Goal: Transaction & Acquisition: Purchase product/service

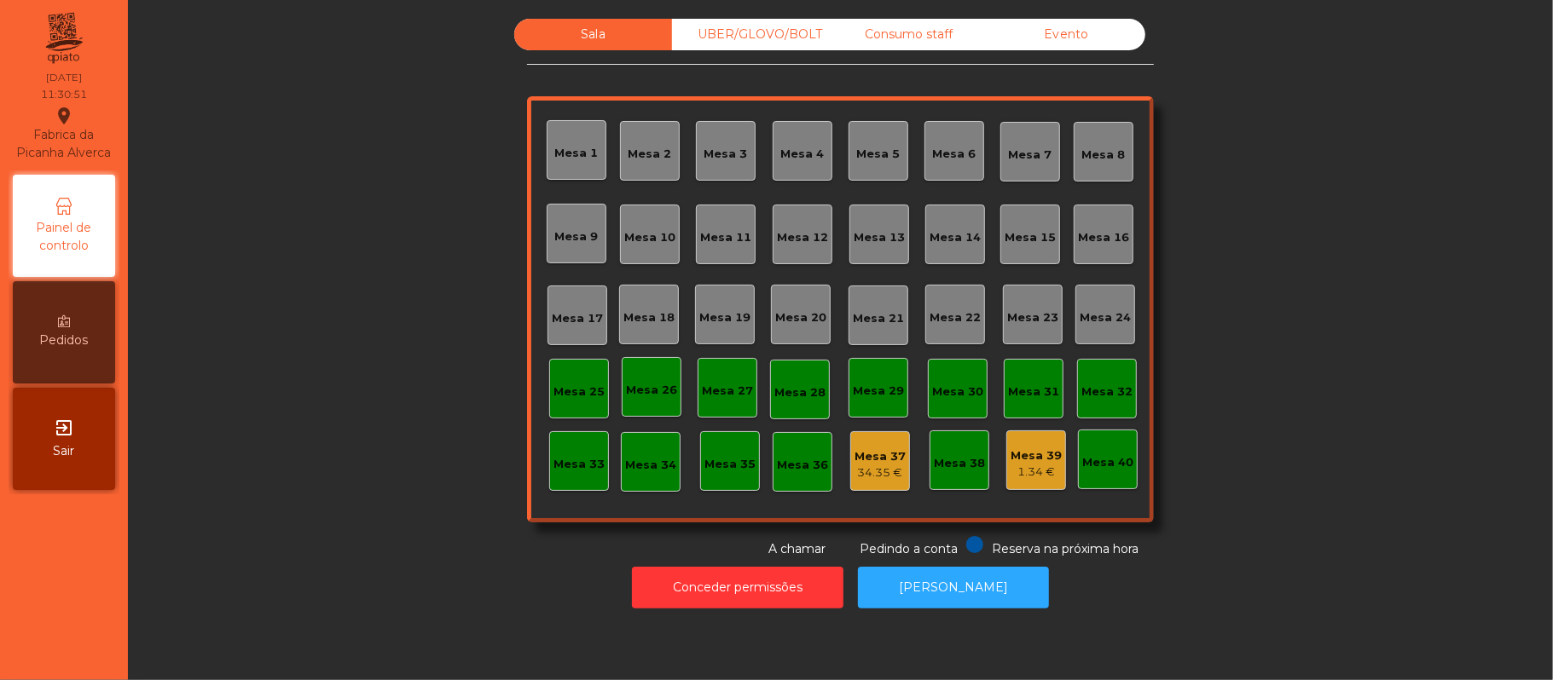
click at [1020, 454] on div "Mesa 39" at bounding box center [1035, 456] width 51 height 17
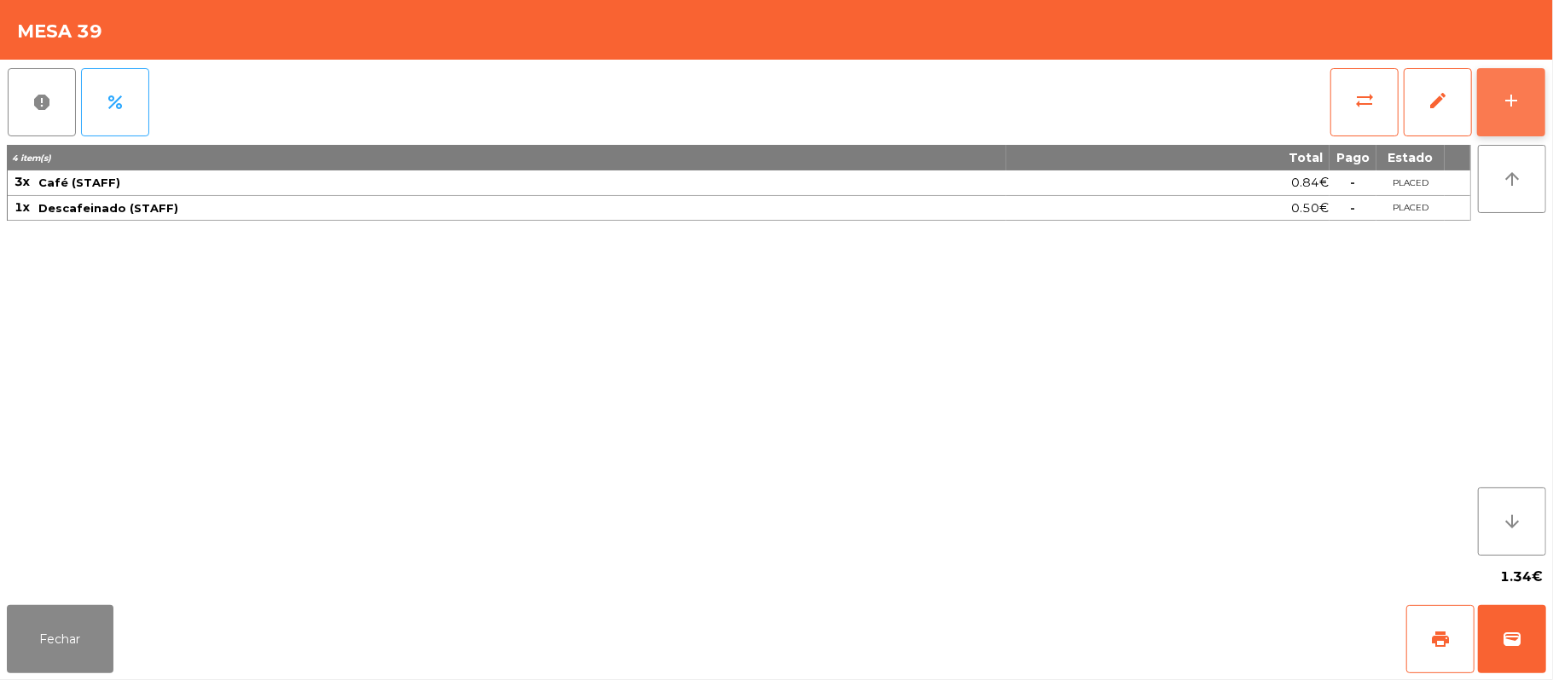
click at [1494, 102] on button "add" at bounding box center [1511, 102] width 68 height 68
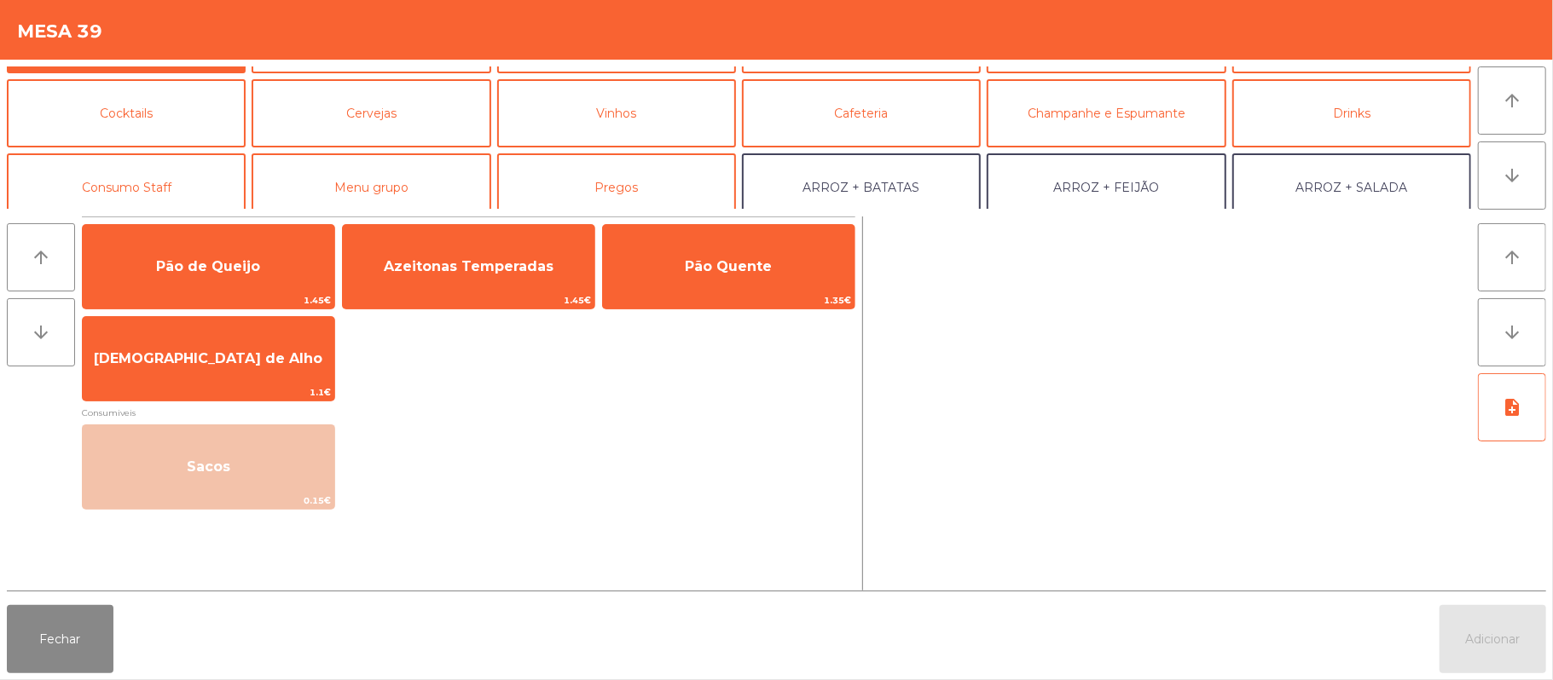
scroll to position [65, 0]
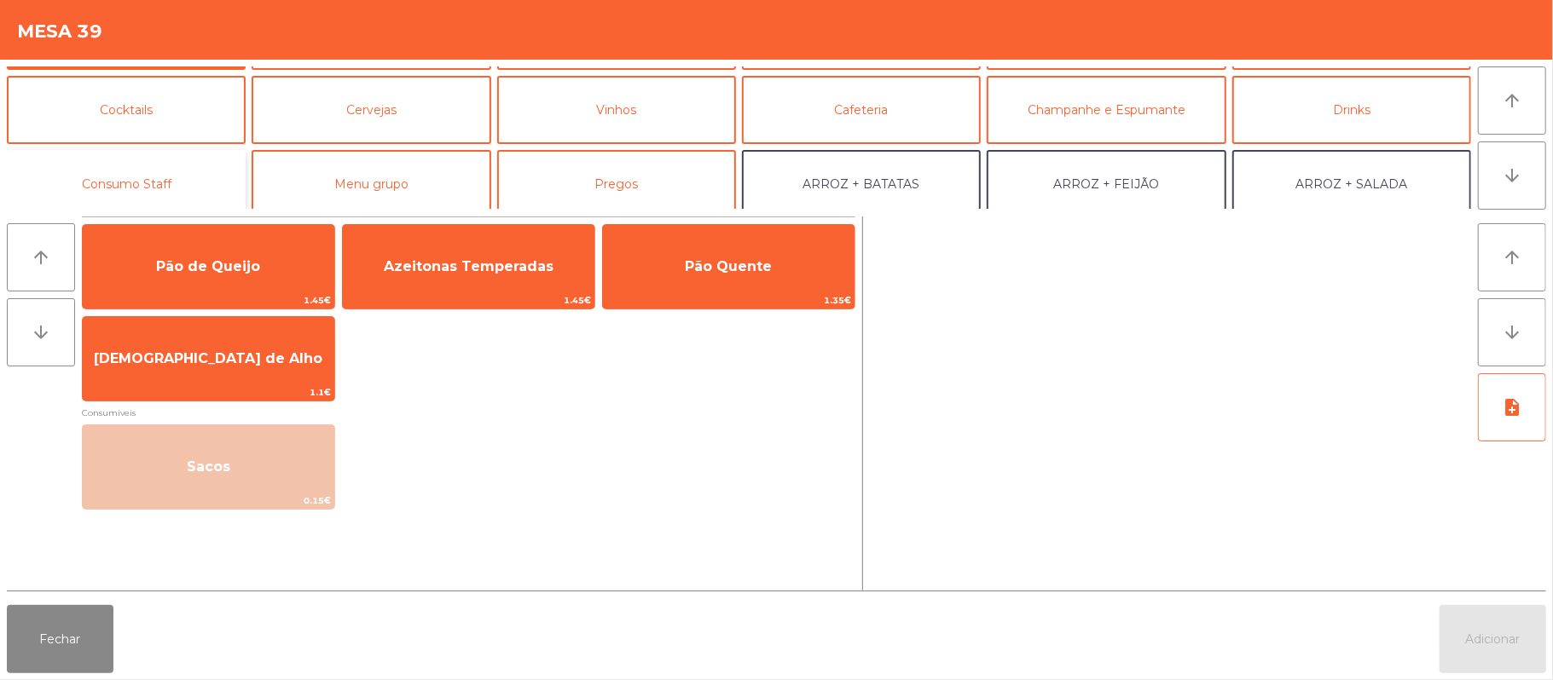
click at [188, 185] on button "Consumo Staff" at bounding box center [126, 184] width 239 height 68
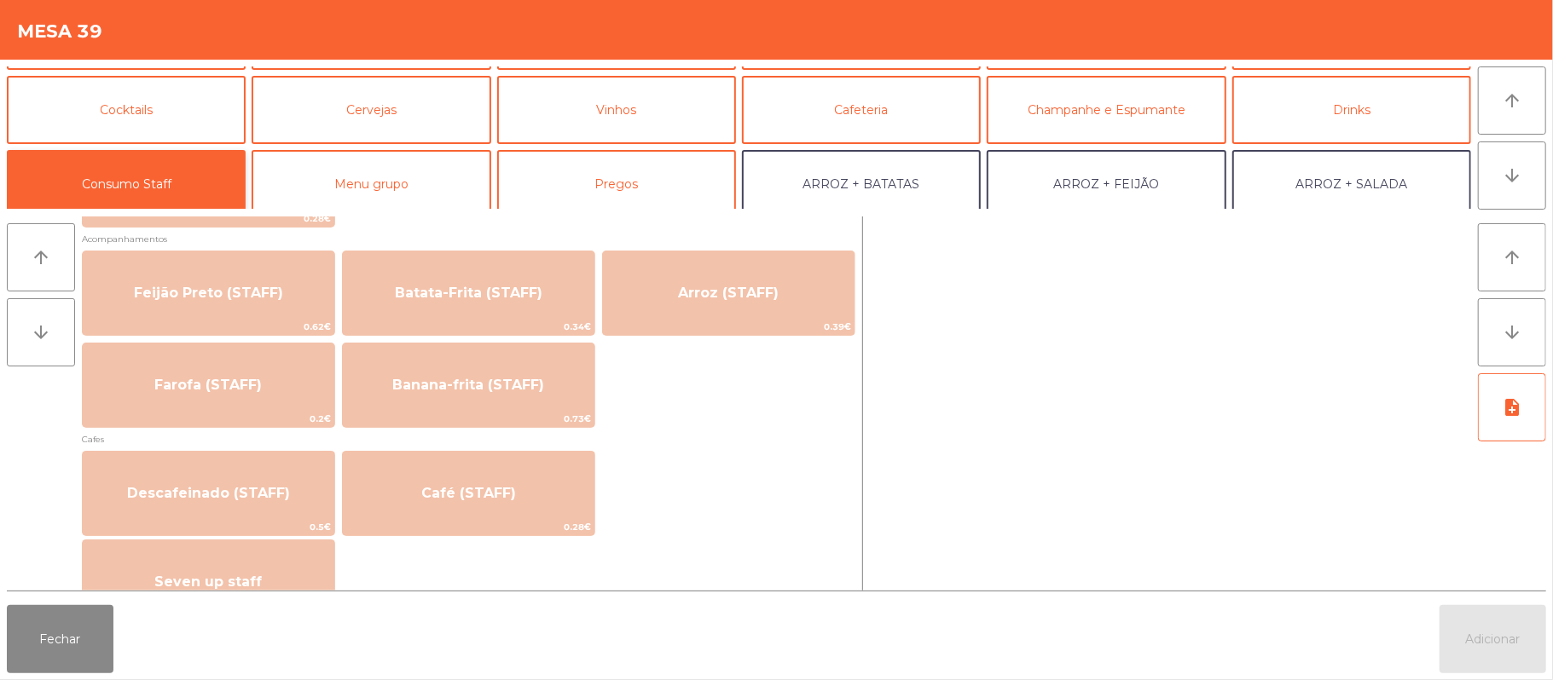
scroll to position [782, 0]
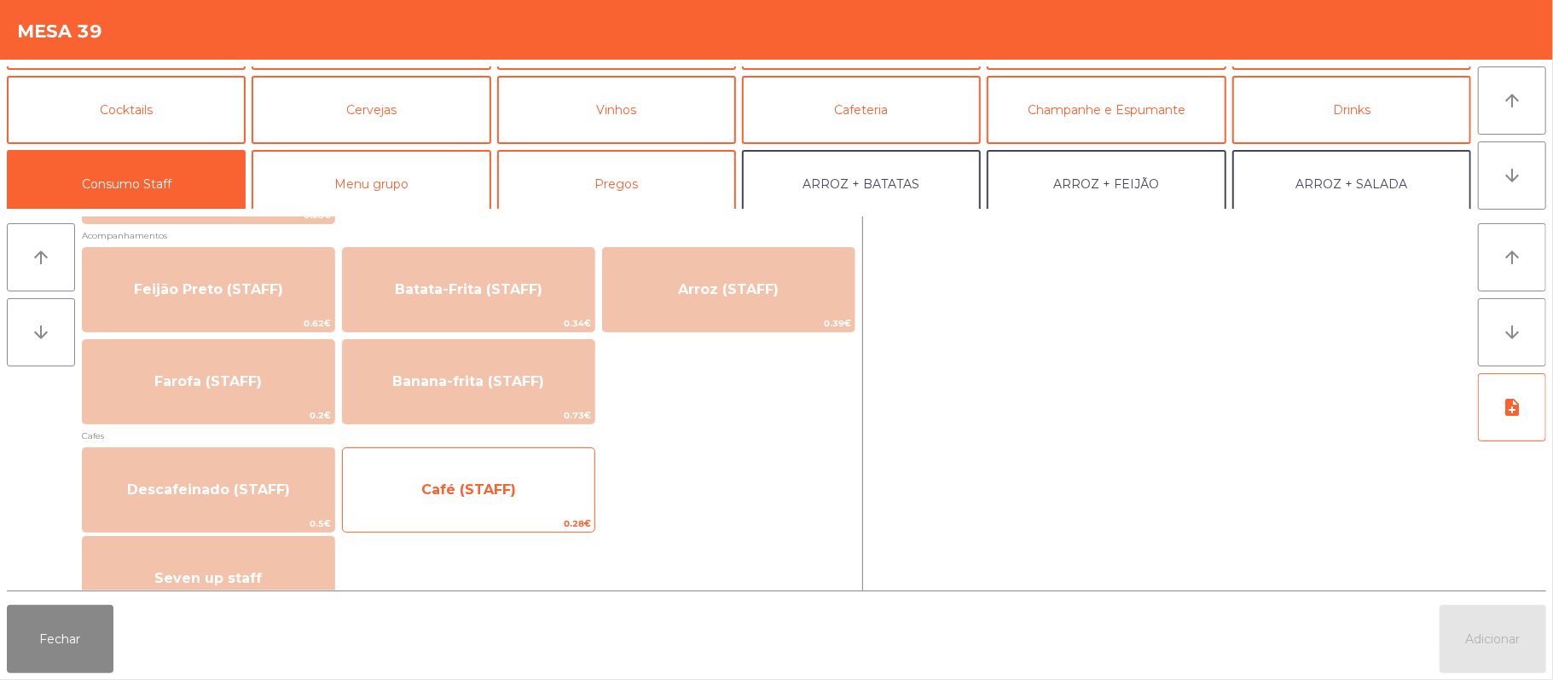
click at [553, 498] on span "Café (STAFF)" at bounding box center [469, 490] width 252 height 46
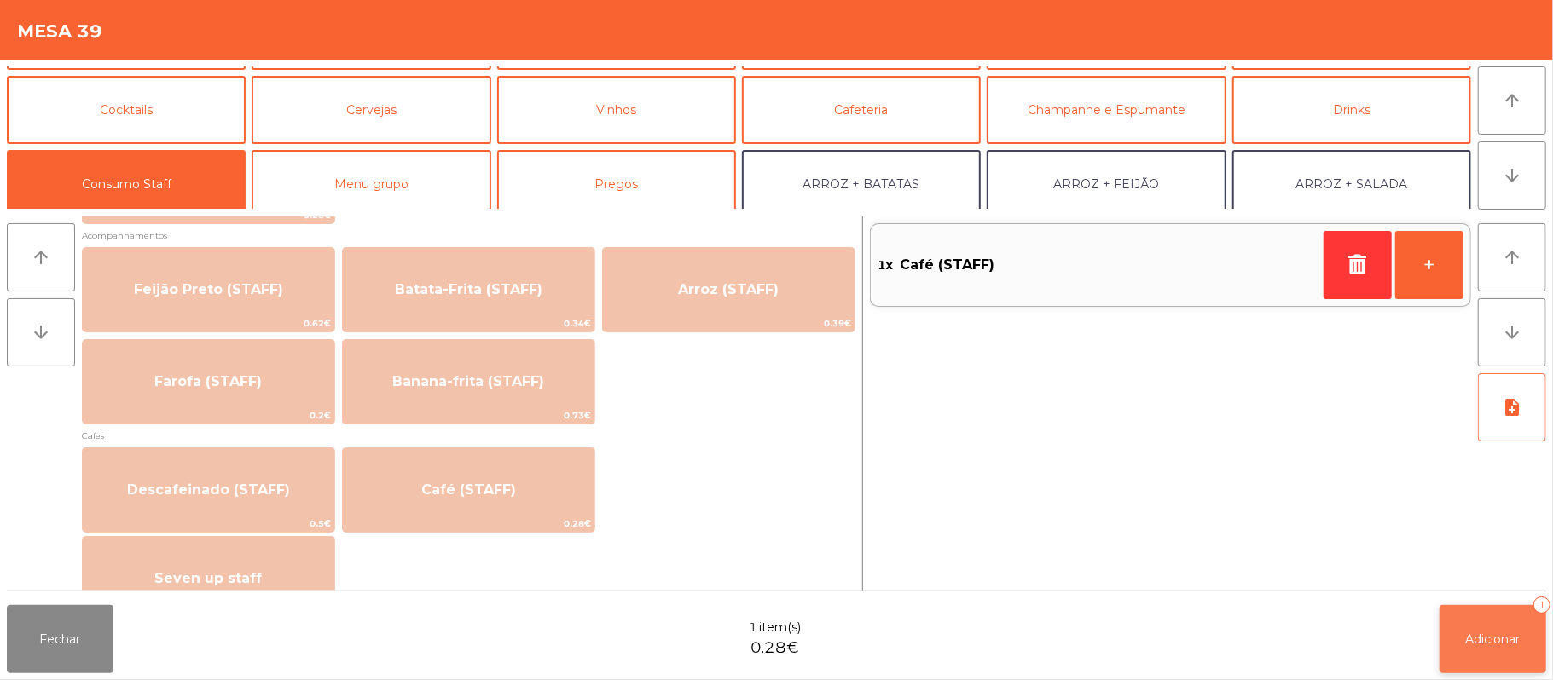
click at [1494, 617] on button "Adicionar 1" at bounding box center [1492, 639] width 107 height 68
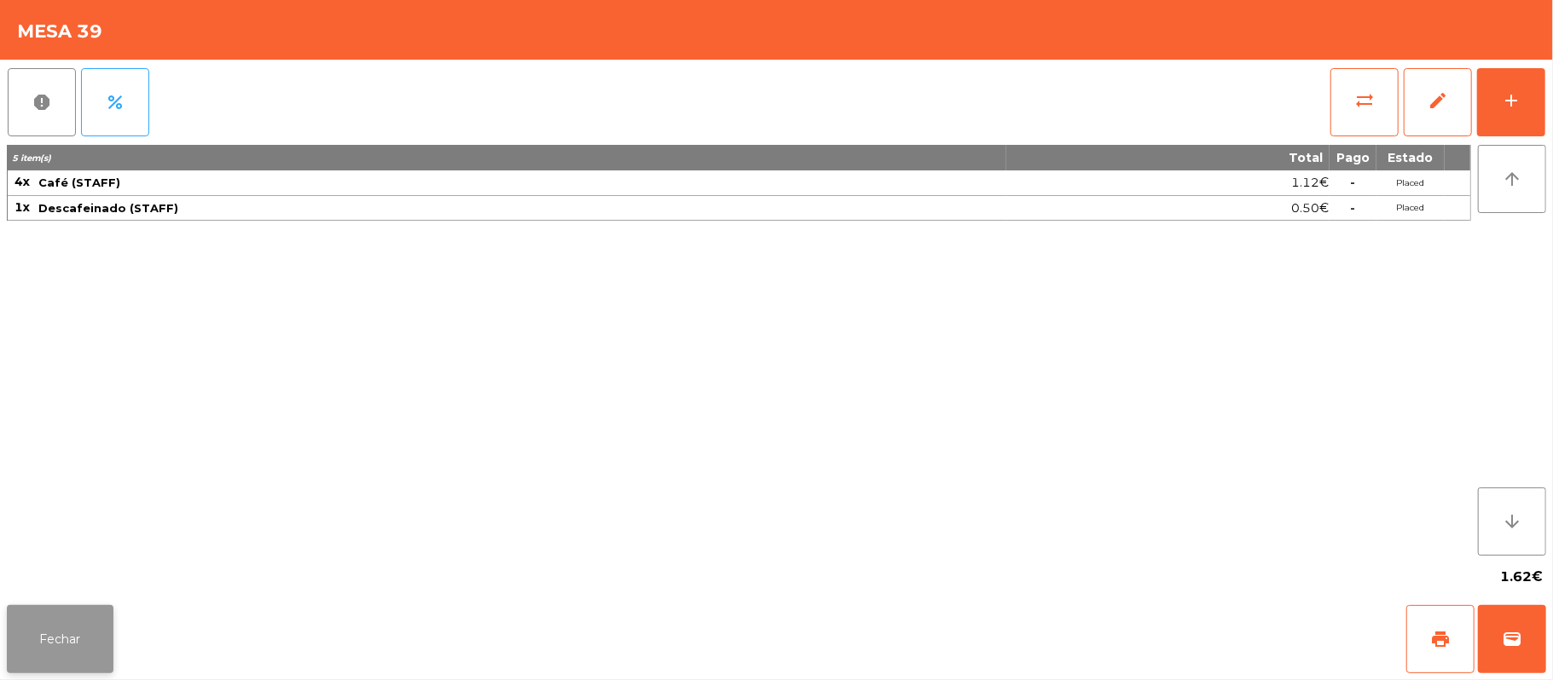
click at [51, 665] on button "Fechar" at bounding box center [60, 639] width 107 height 68
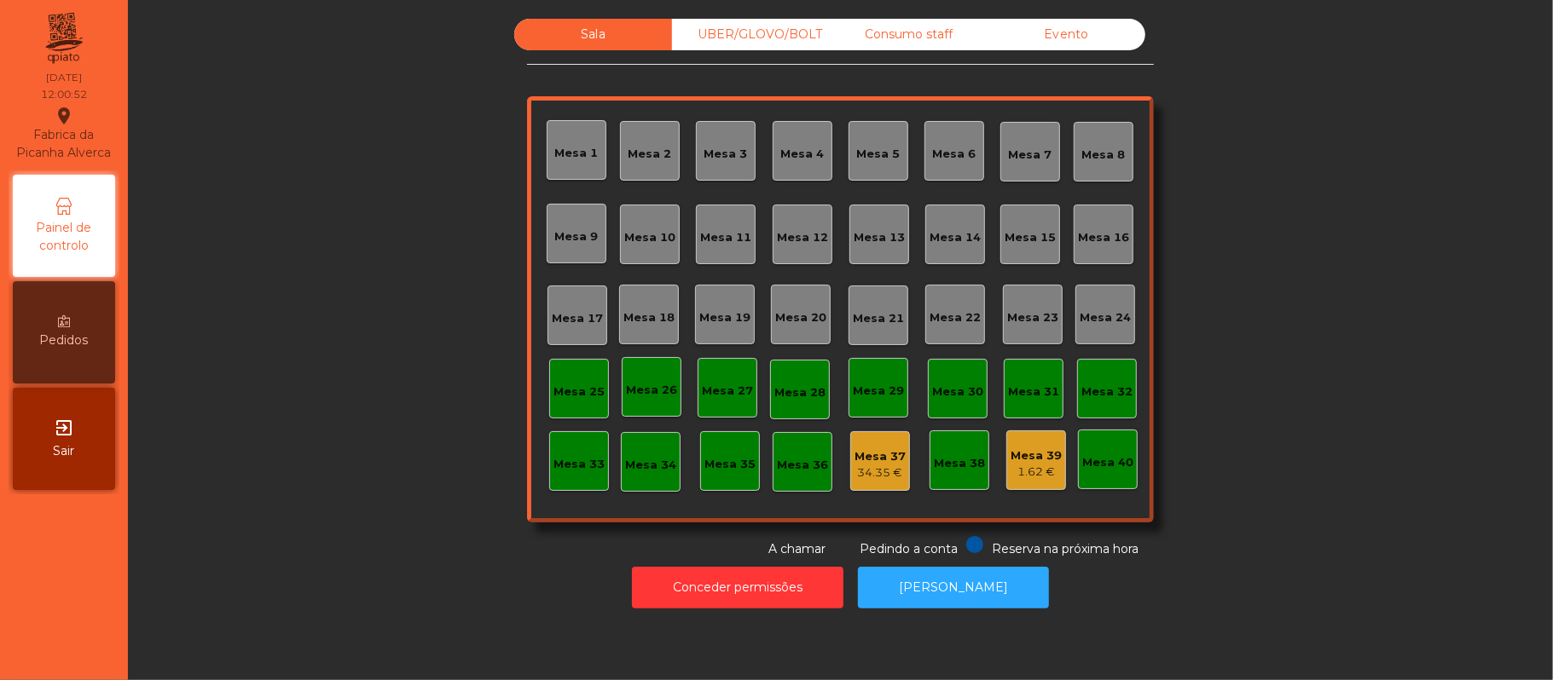
click at [1013, 448] on div "Mesa 39" at bounding box center [1035, 456] width 51 height 17
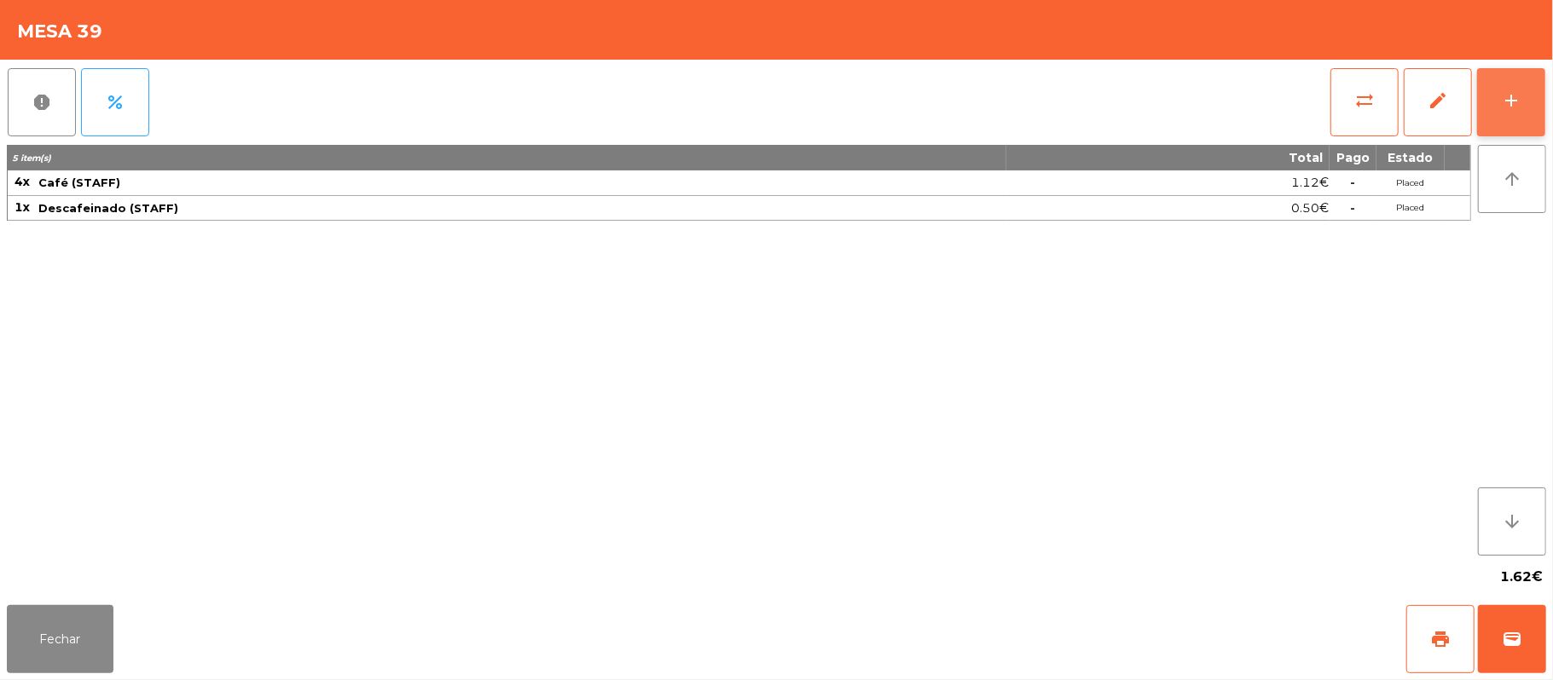
click at [1502, 102] on div "add" at bounding box center [1511, 100] width 20 height 20
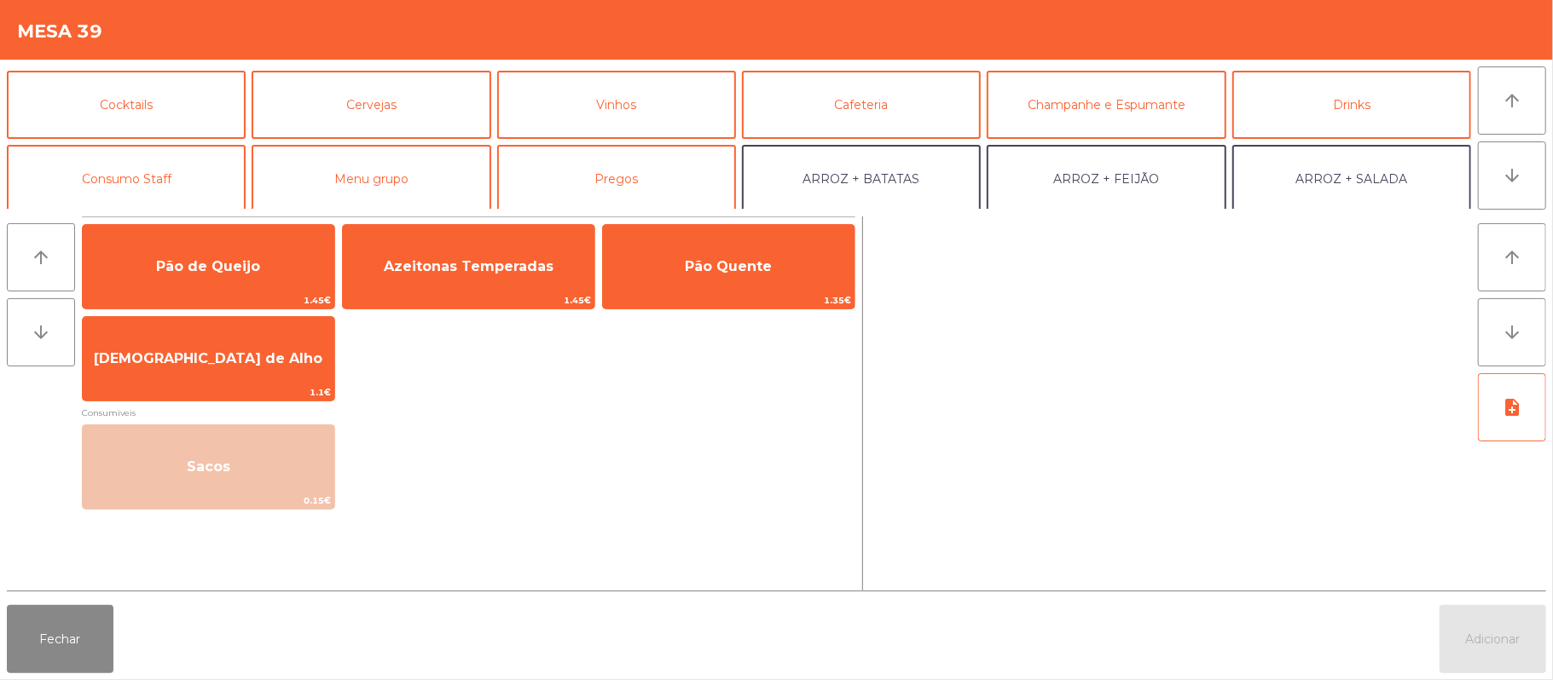
scroll to position [73, 0]
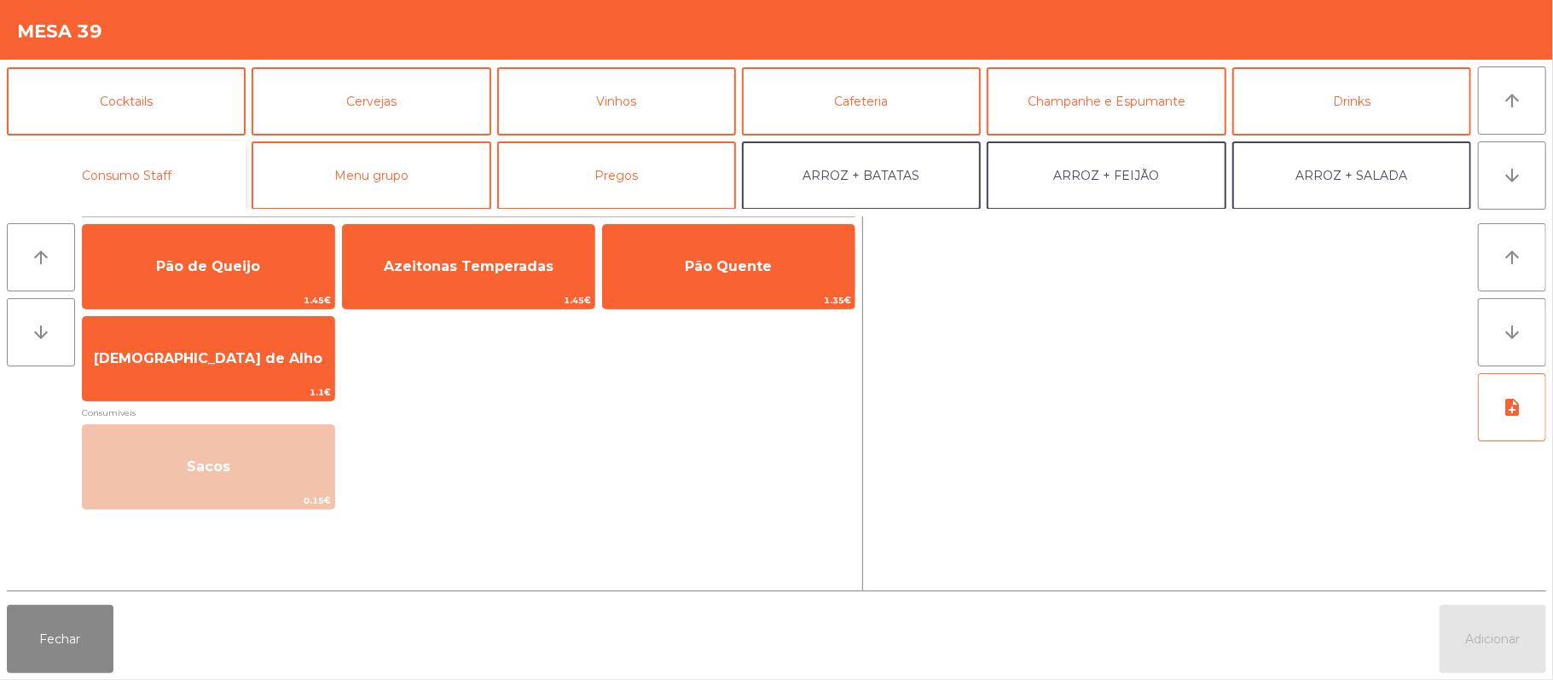
click at [195, 164] on button "Consumo Staff" at bounding box center [126, 176] width 239 height 68
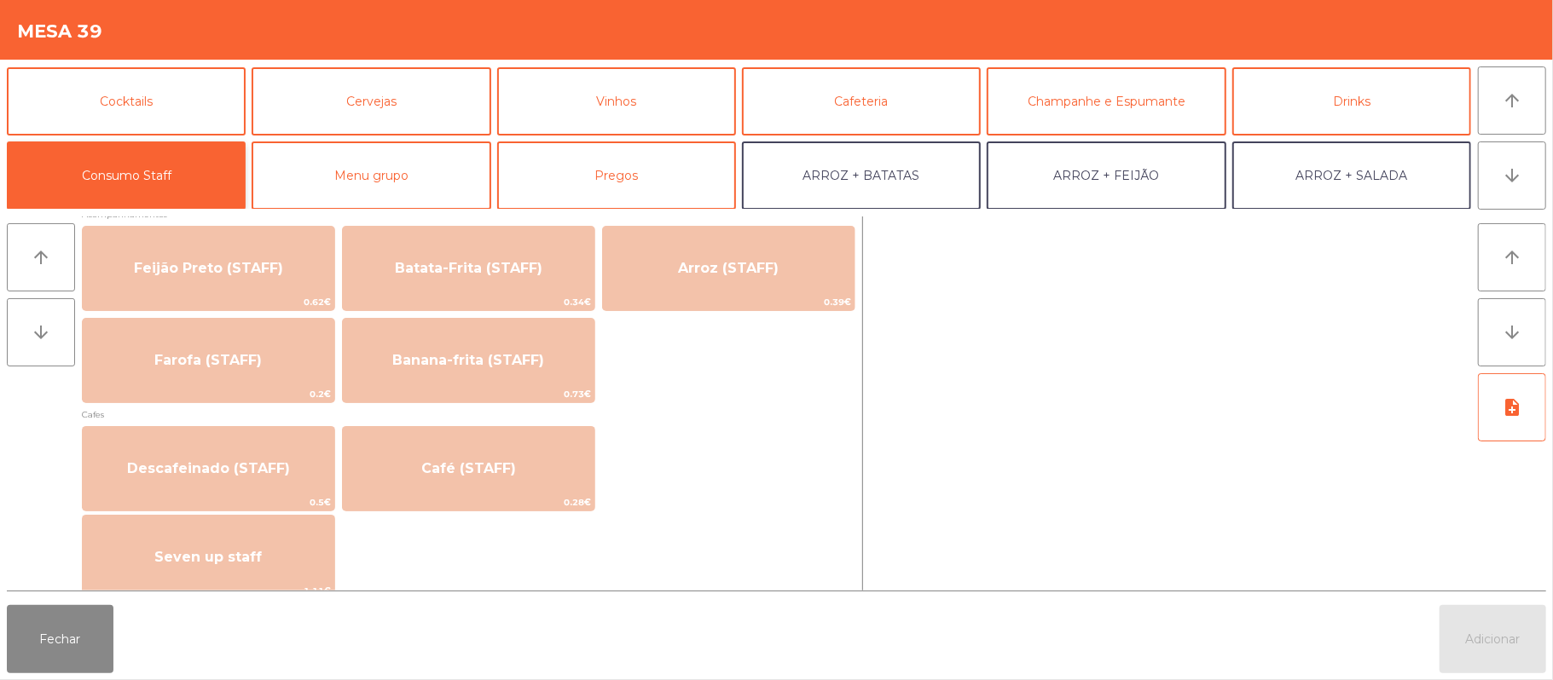
scroll to position [848, 0]
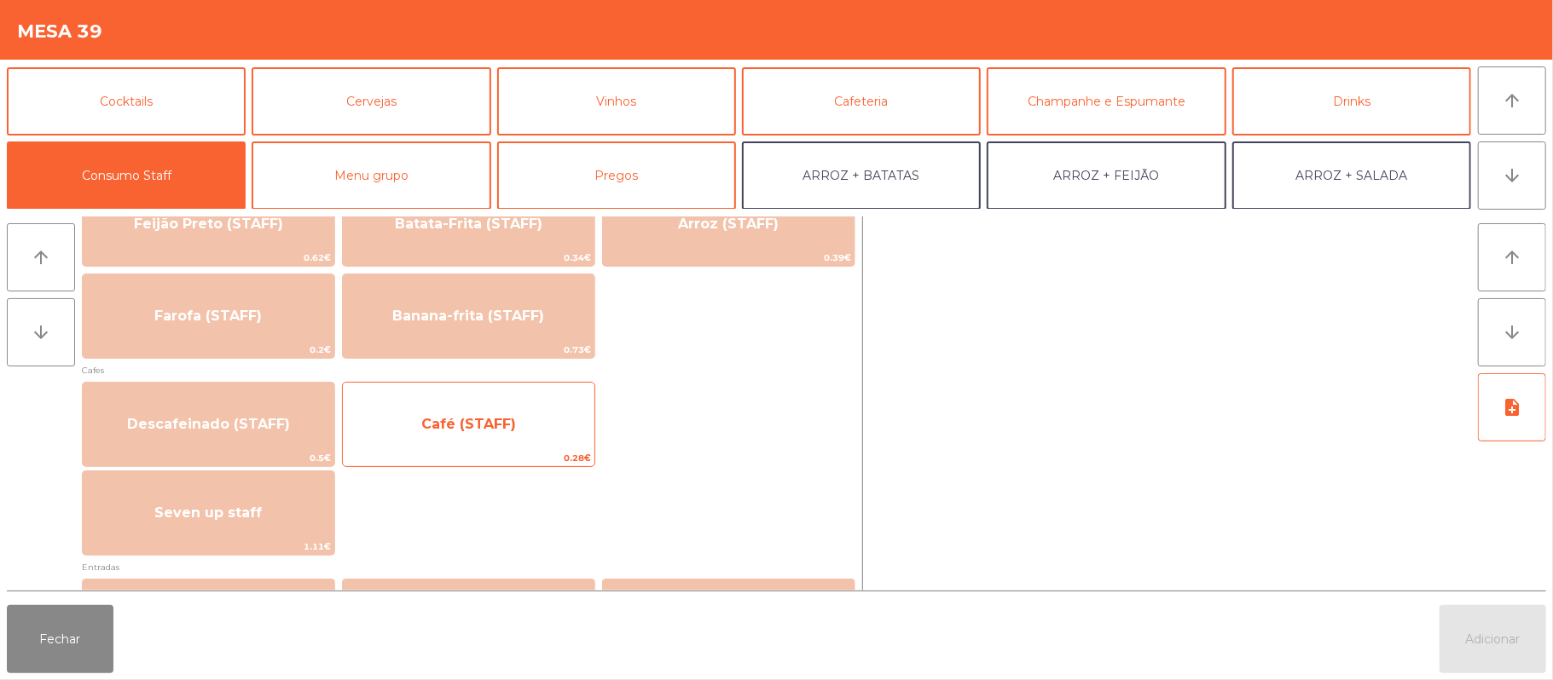
click at [547, 423] on span "Café (STAFF)" at bounding box center [469, 425] width 252 height 46
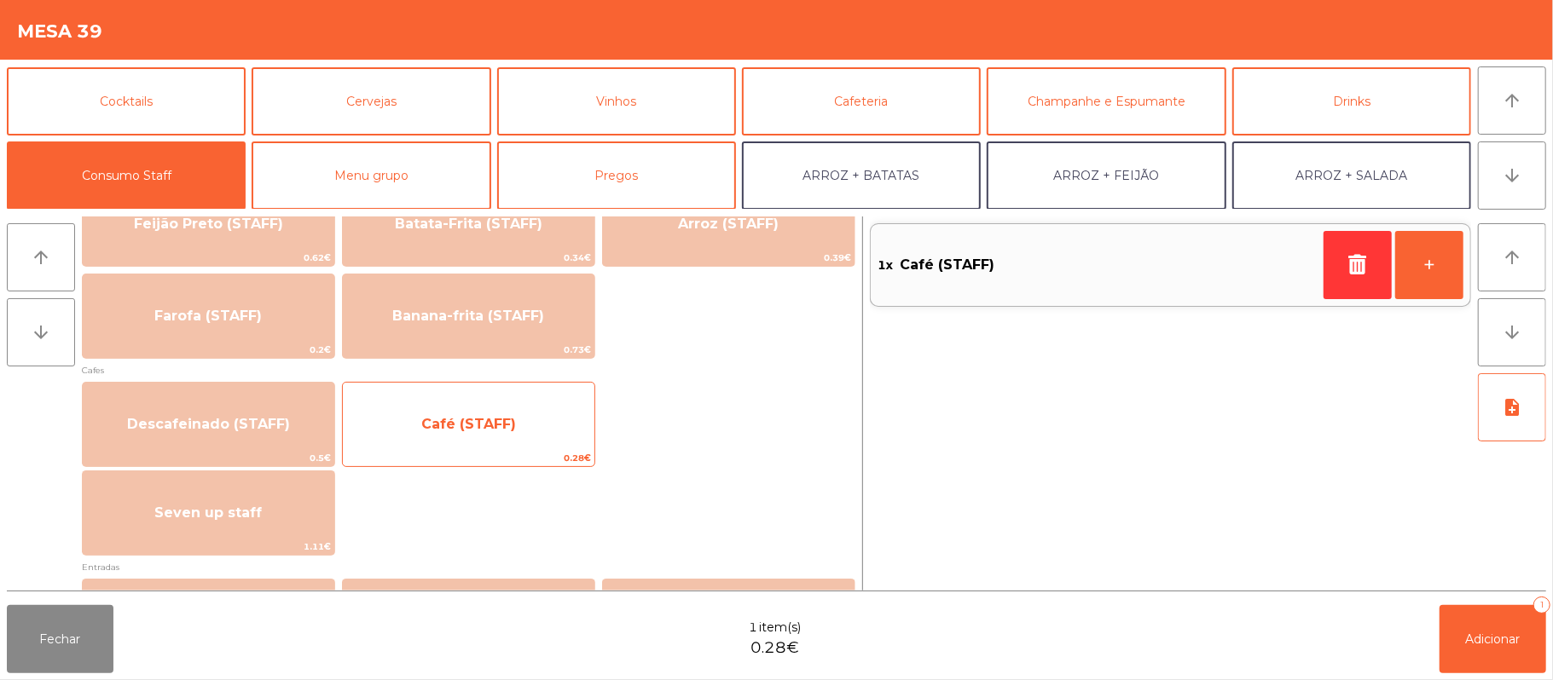
click at [557, 420] on span "Café (STAFF)" at bounding box center [469, 425] width 252 height 46
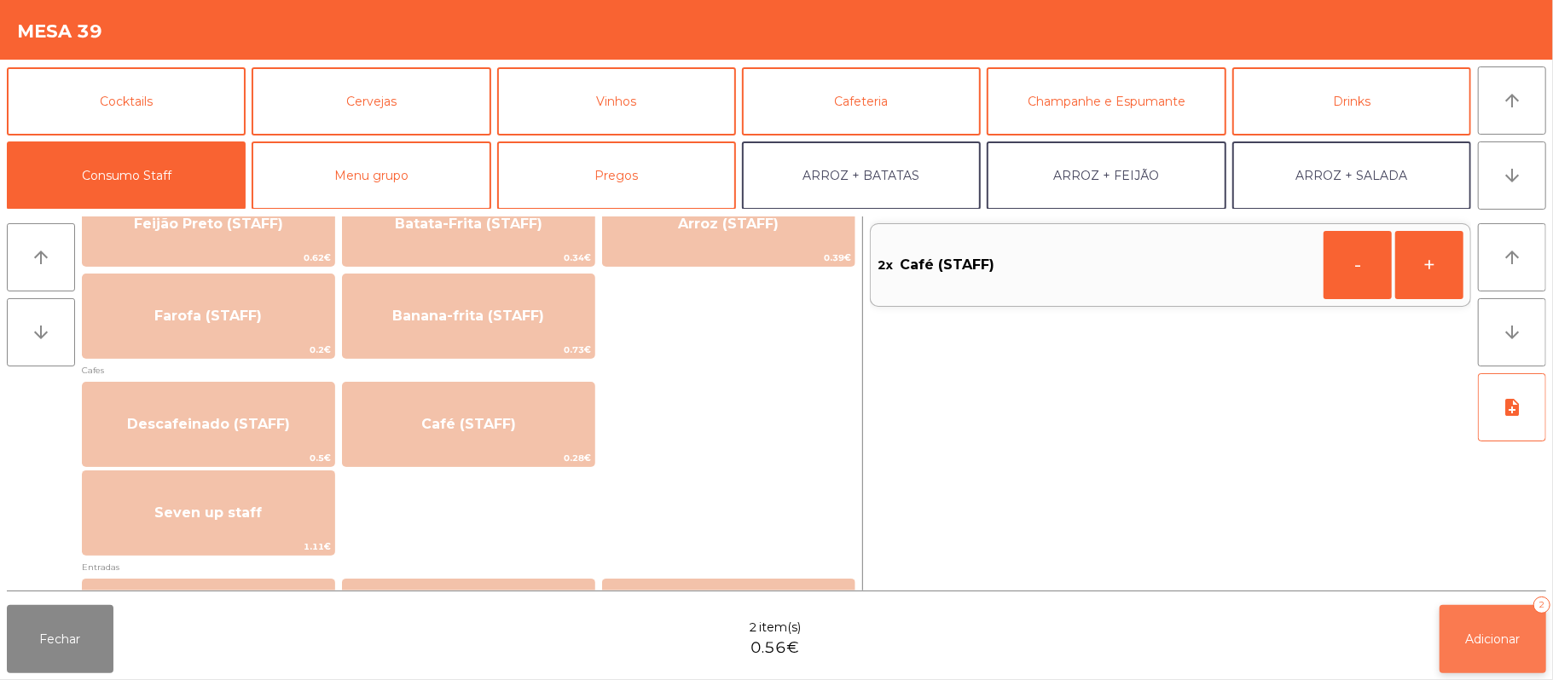
click at [1501, 639] on span "Adicionar" at bounding box center [1493, 639] width 55 height 15
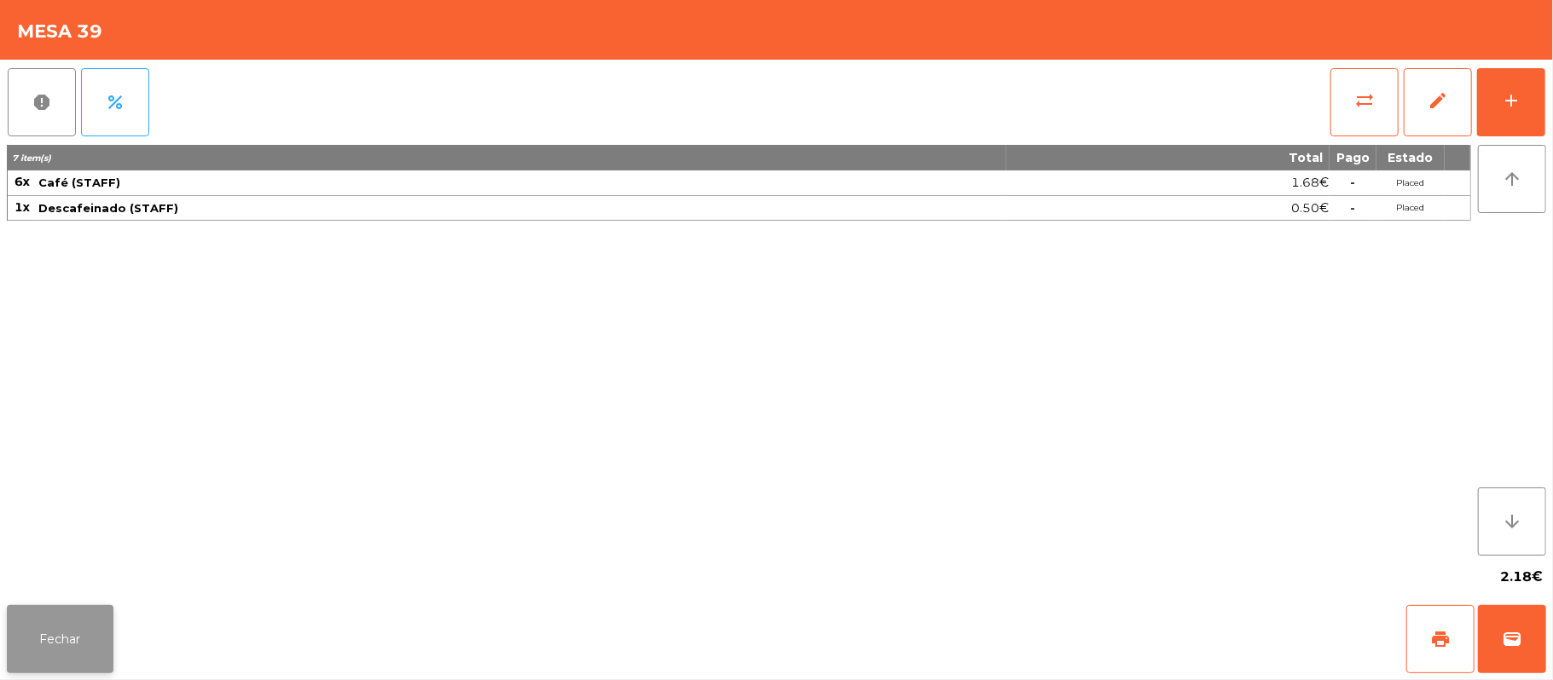
click at [69, 626] on button "Fechar" at bounding box center [60, 639] width 107 height 68
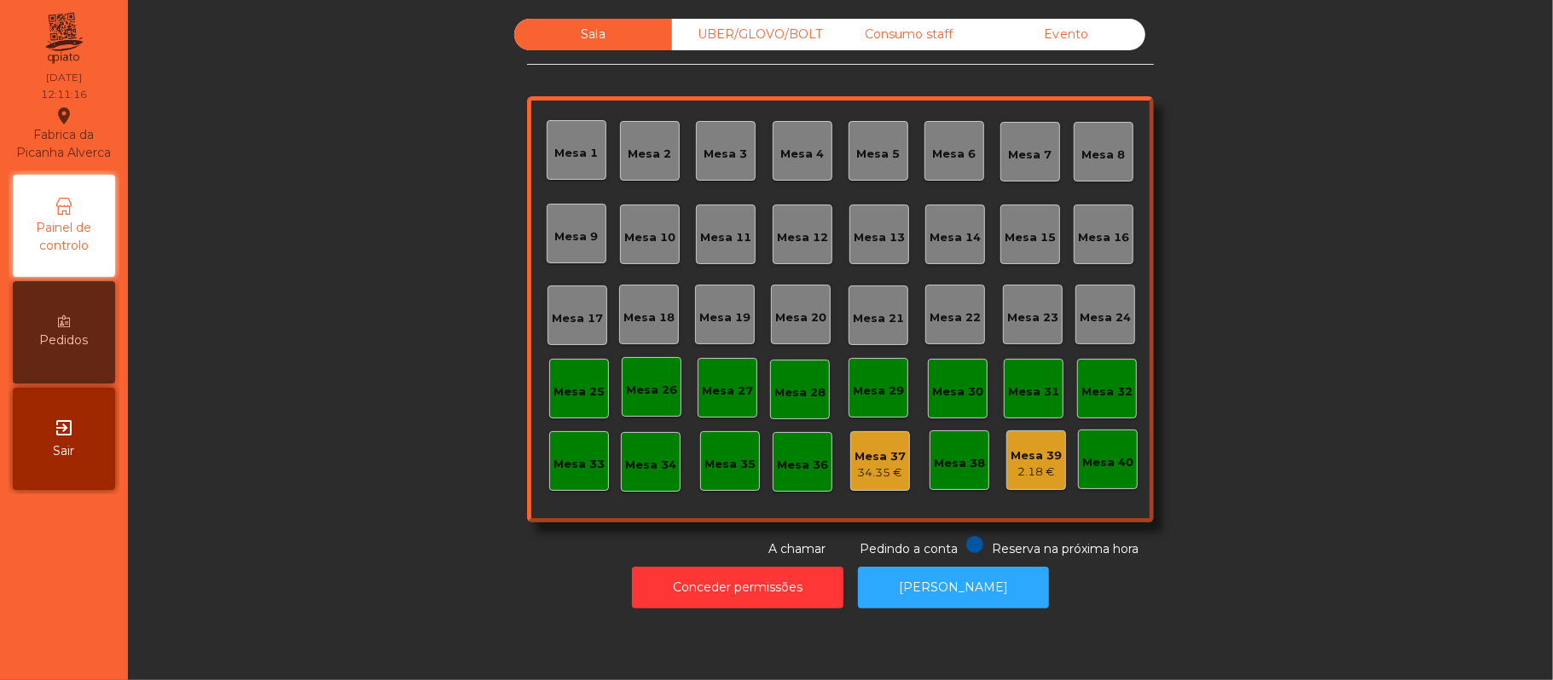
click at [888, 35] on div "Consumo staff" at bounding box center [909, 35] width 158 height 32
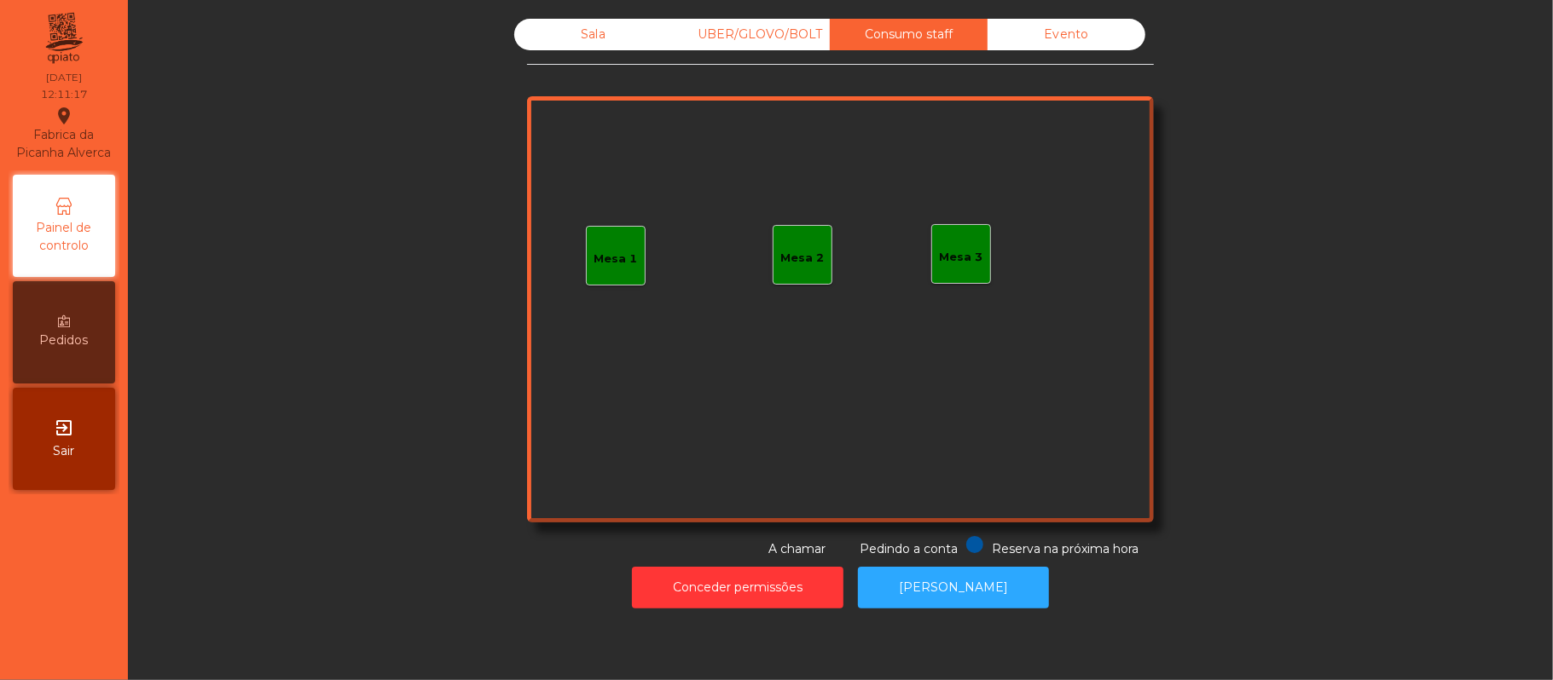
click at [959, 224] on div "Mesa 3" at bounding box center [961, 254] width 60 height 60
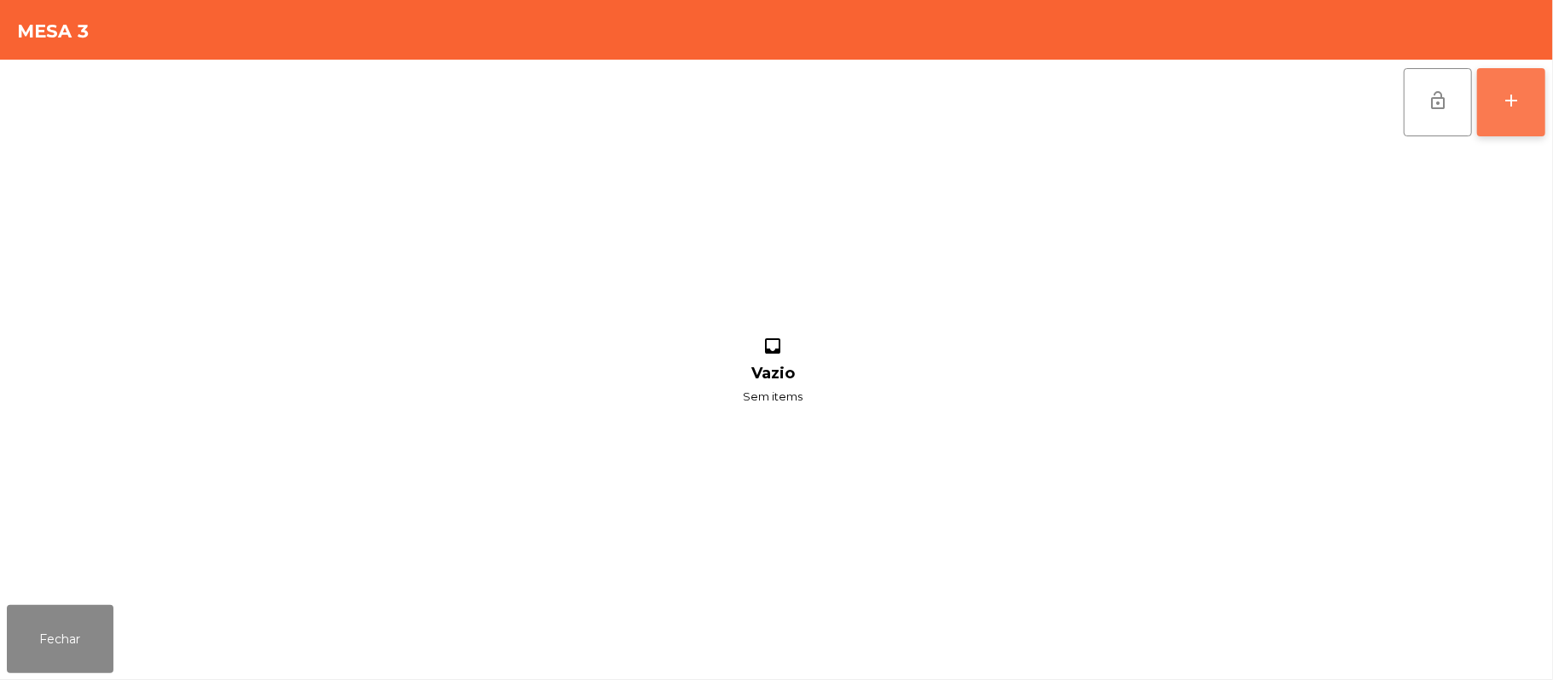
click at [1513, 102] on div "add" at bounding box center [1511, 100] width 20 height 20
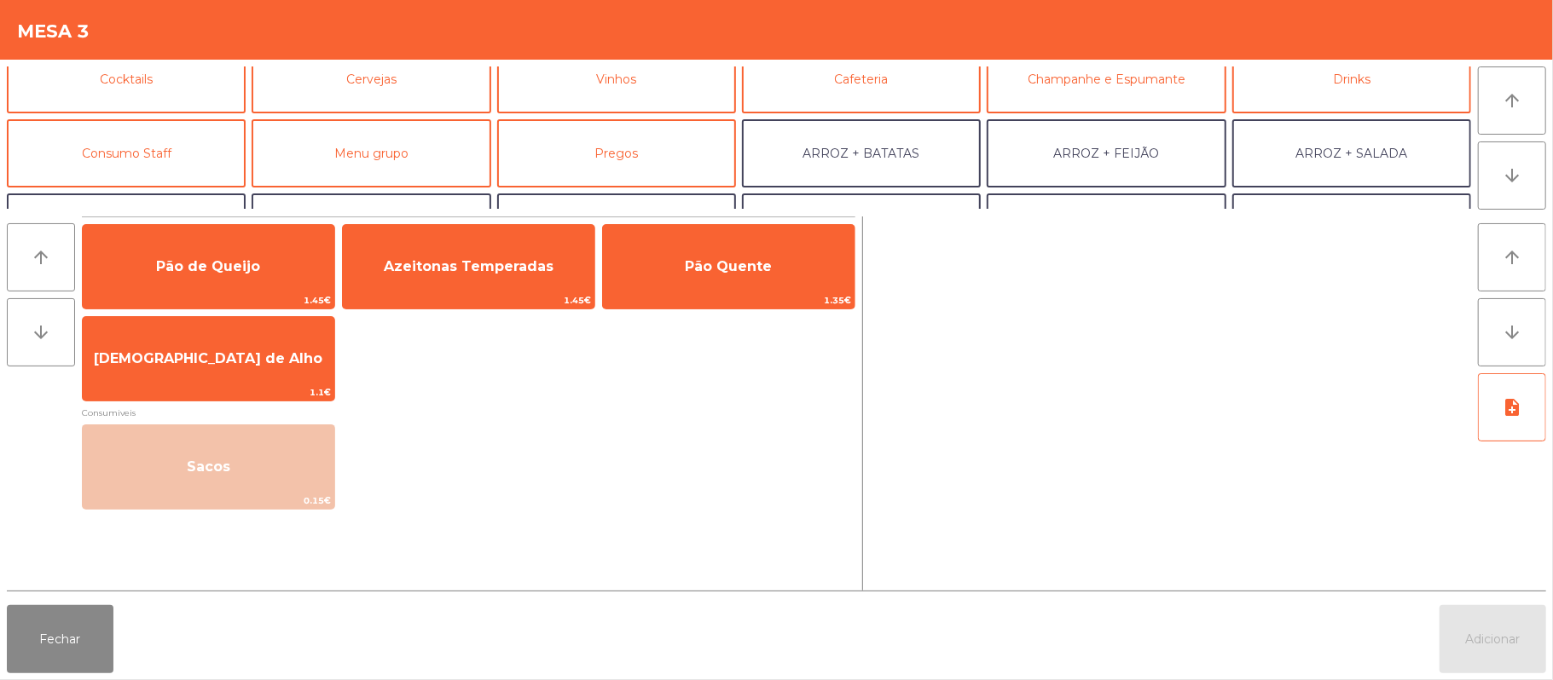
scroll to position [133, 0]
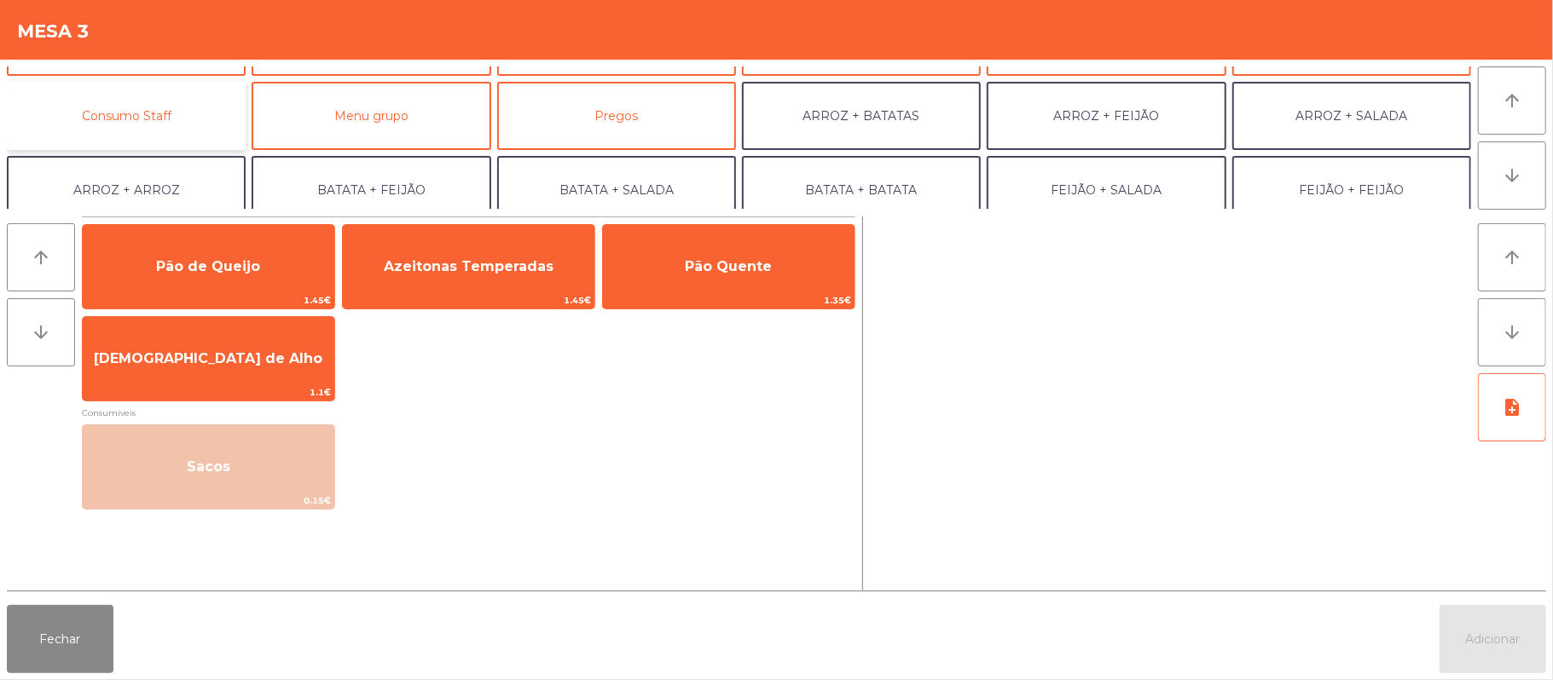
click at [171, 123] on button "Consumo Staff" at bounding box center [126, 116] width 239 height 68
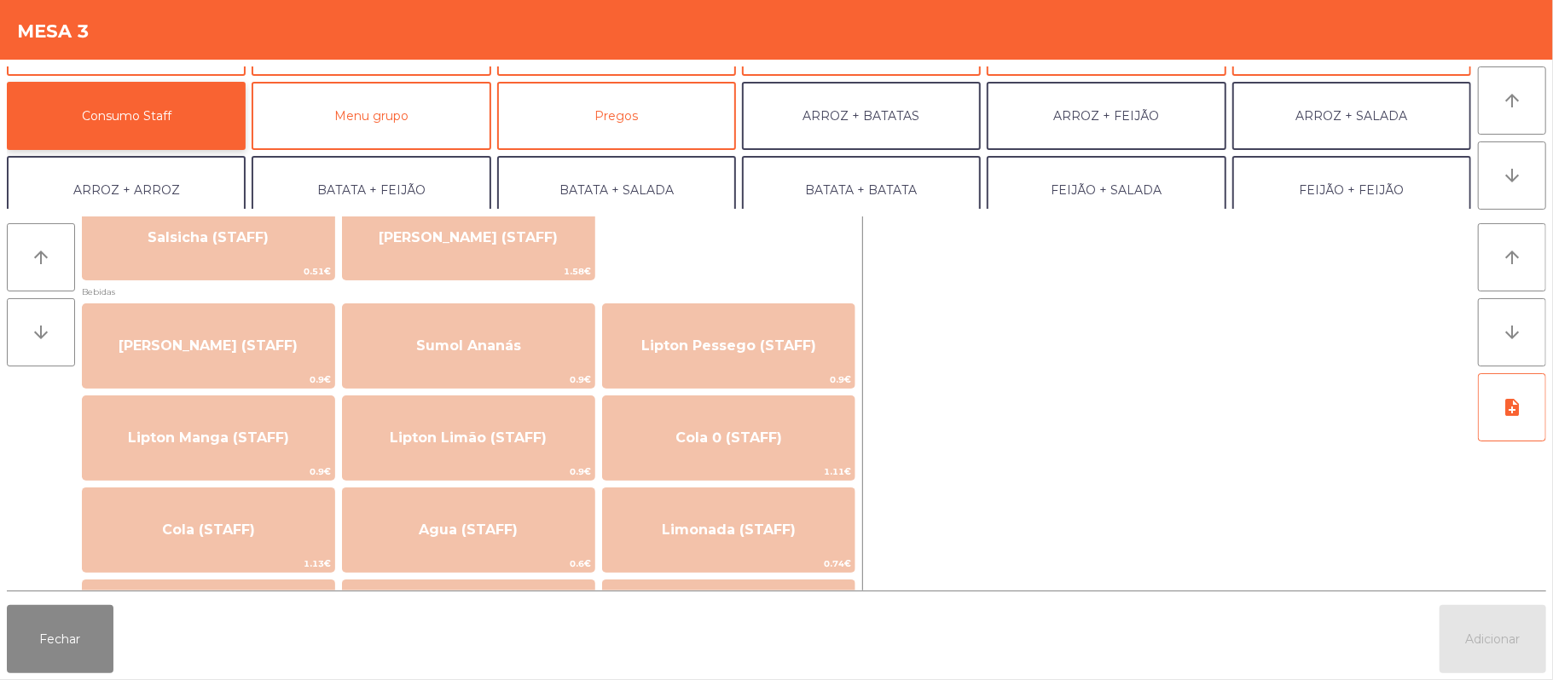
scroll to position [293, 0]
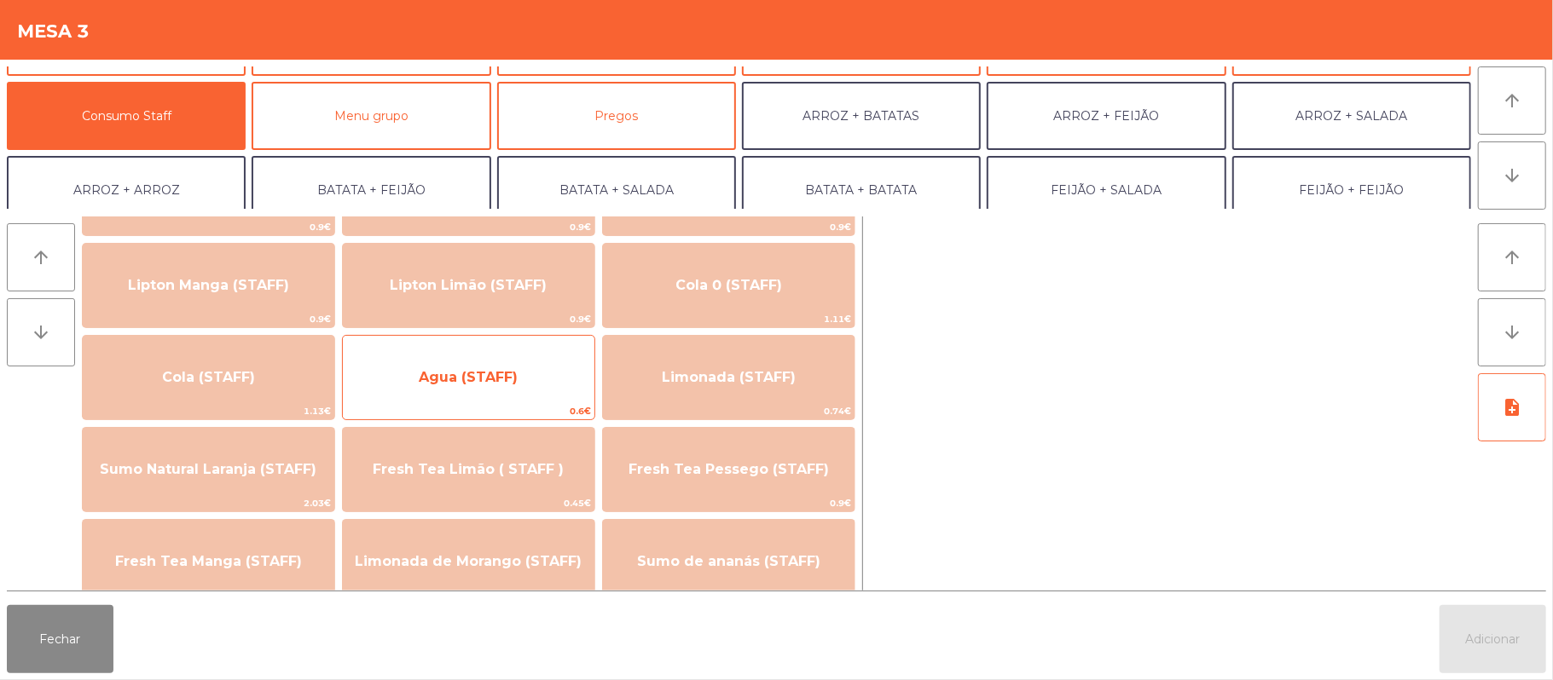
click at [503, 358] on span "Agua (STAFF)" at bounding box center [469, 378] width 252 height 46
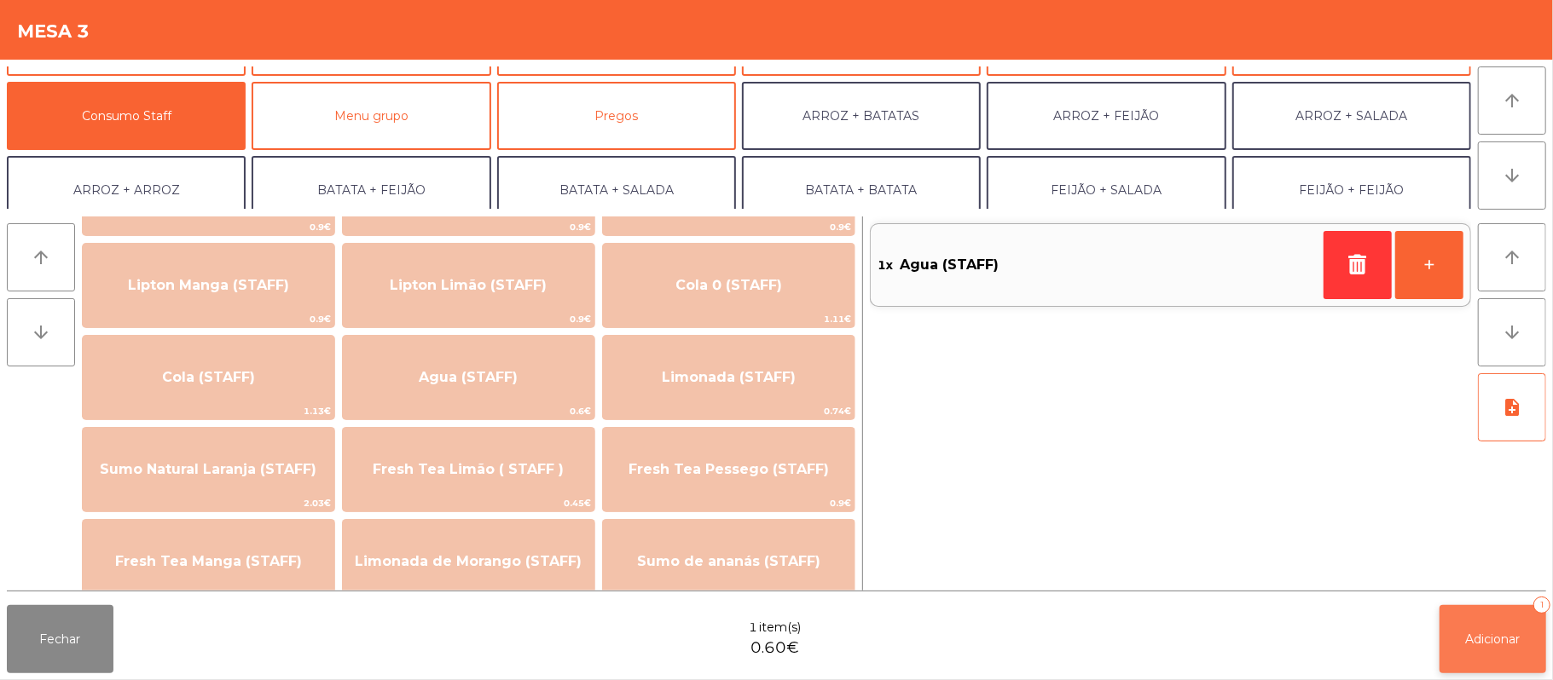
click at [1472, 632] on span "Adicionar" at bounding box center [1493, 639] width 55 height 15
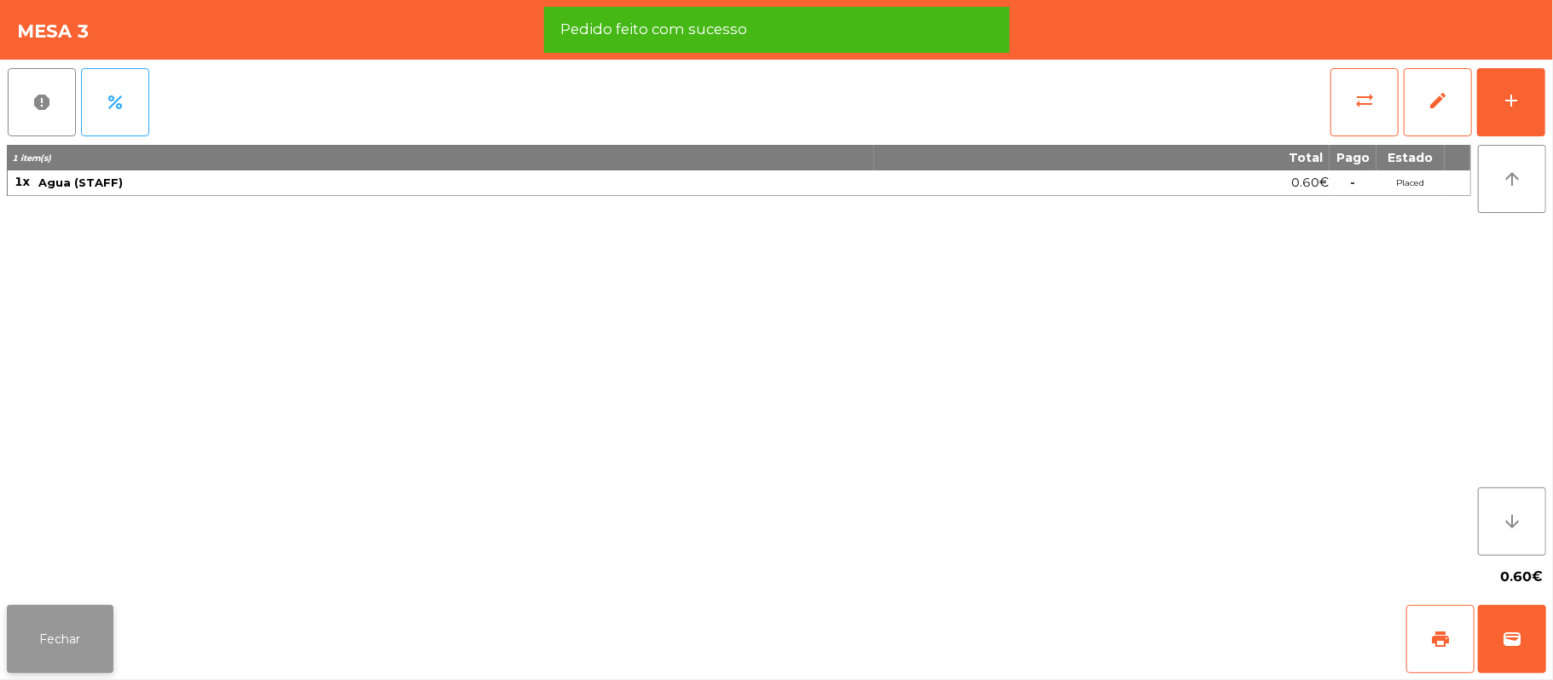
click at [61, 626] on button "Fechar" at bounding box center [60, 639] width 107 height 68
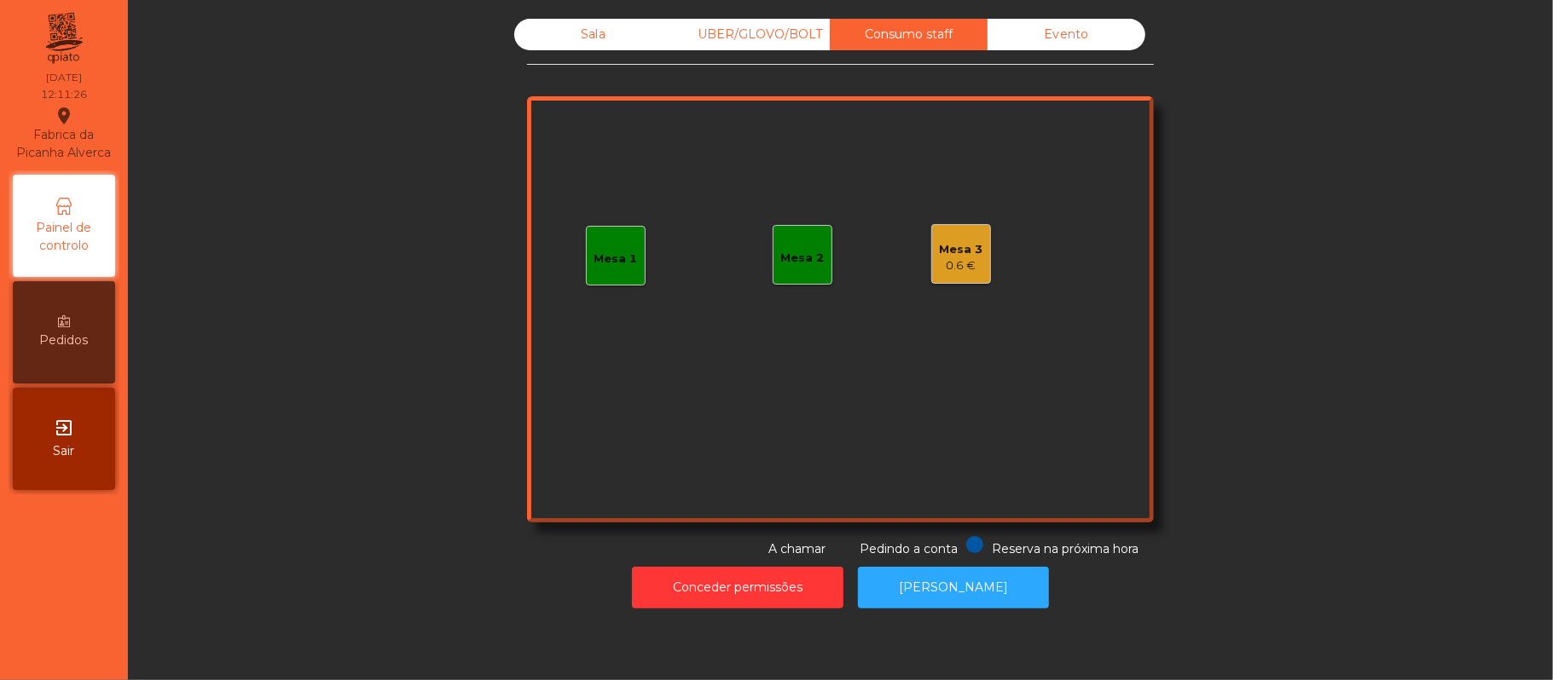
click at [585, 49] on div "Sala" at bounding box center [593, 35] width 158 height 32
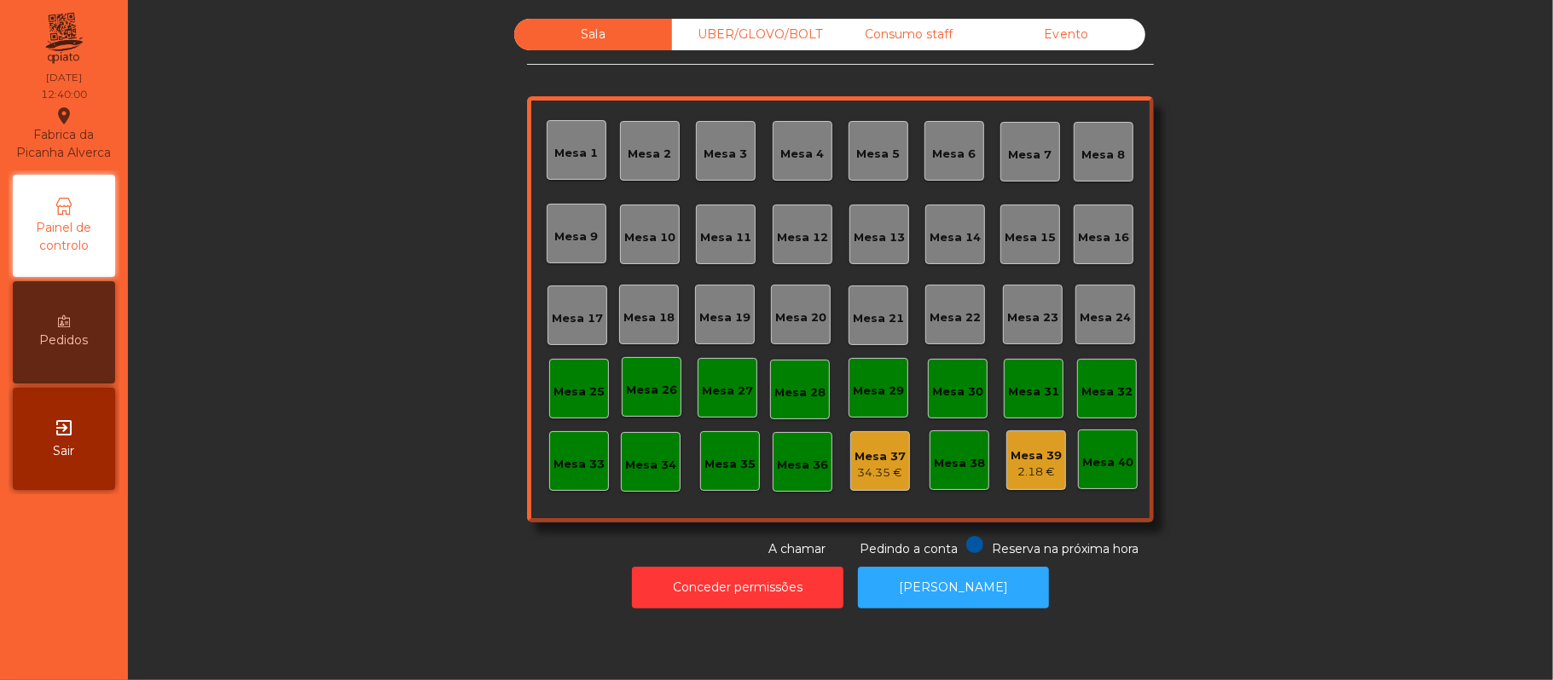
click at [799, 326] on div "Mesa 20" at bounding box center [801, 315] width 60 height 60
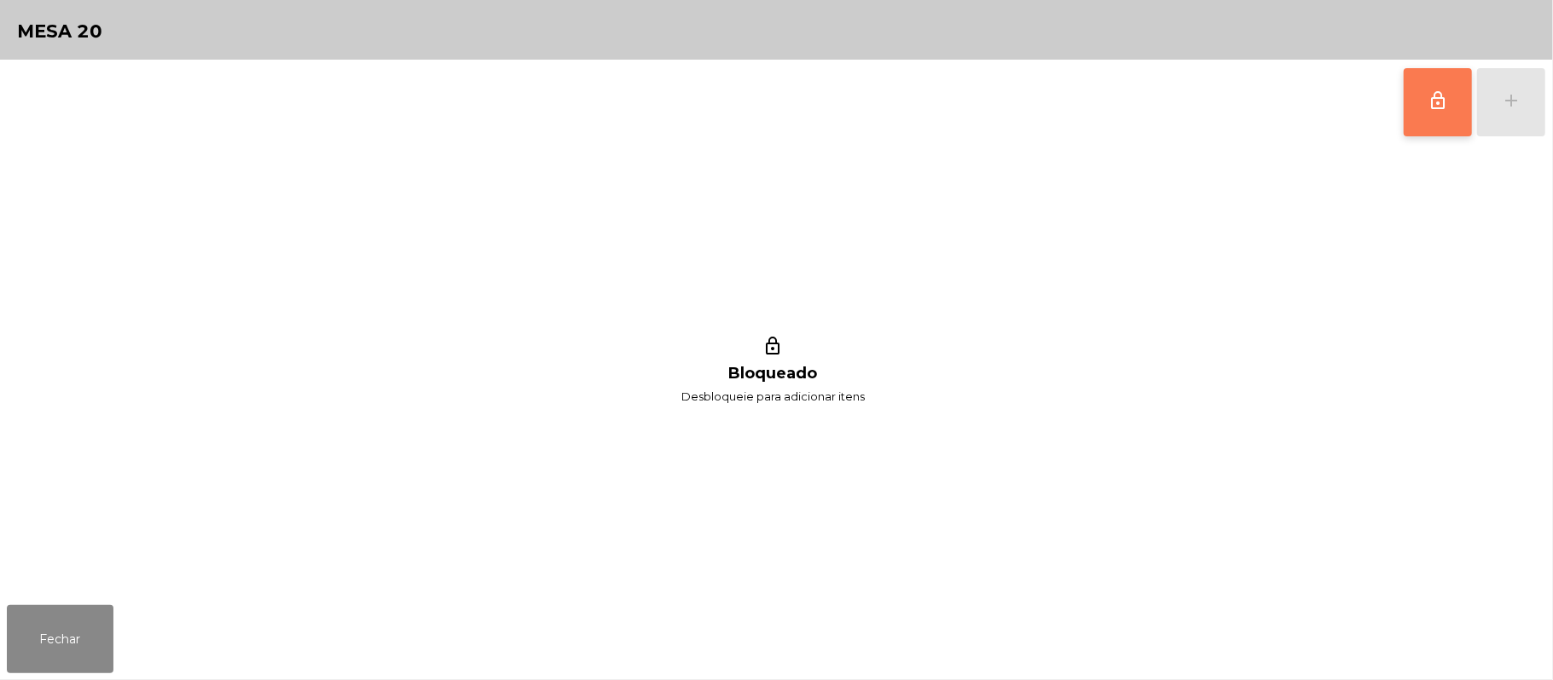
click at [1415, 116] on button "lock_outline" at bounding box center [1437, 102] width 68 height 68
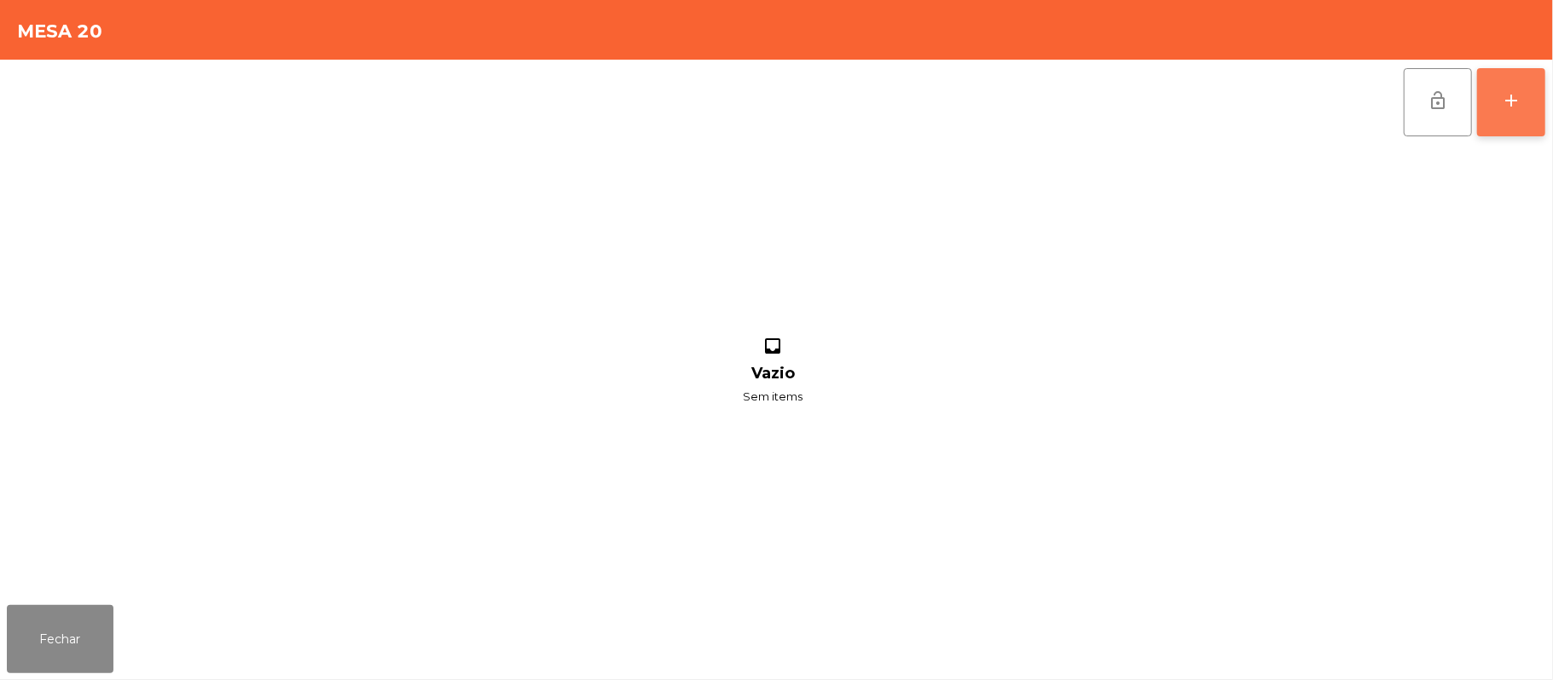
click at [1515, 94] on div "add" at bounding box center [1511, 100] width 20 height 20
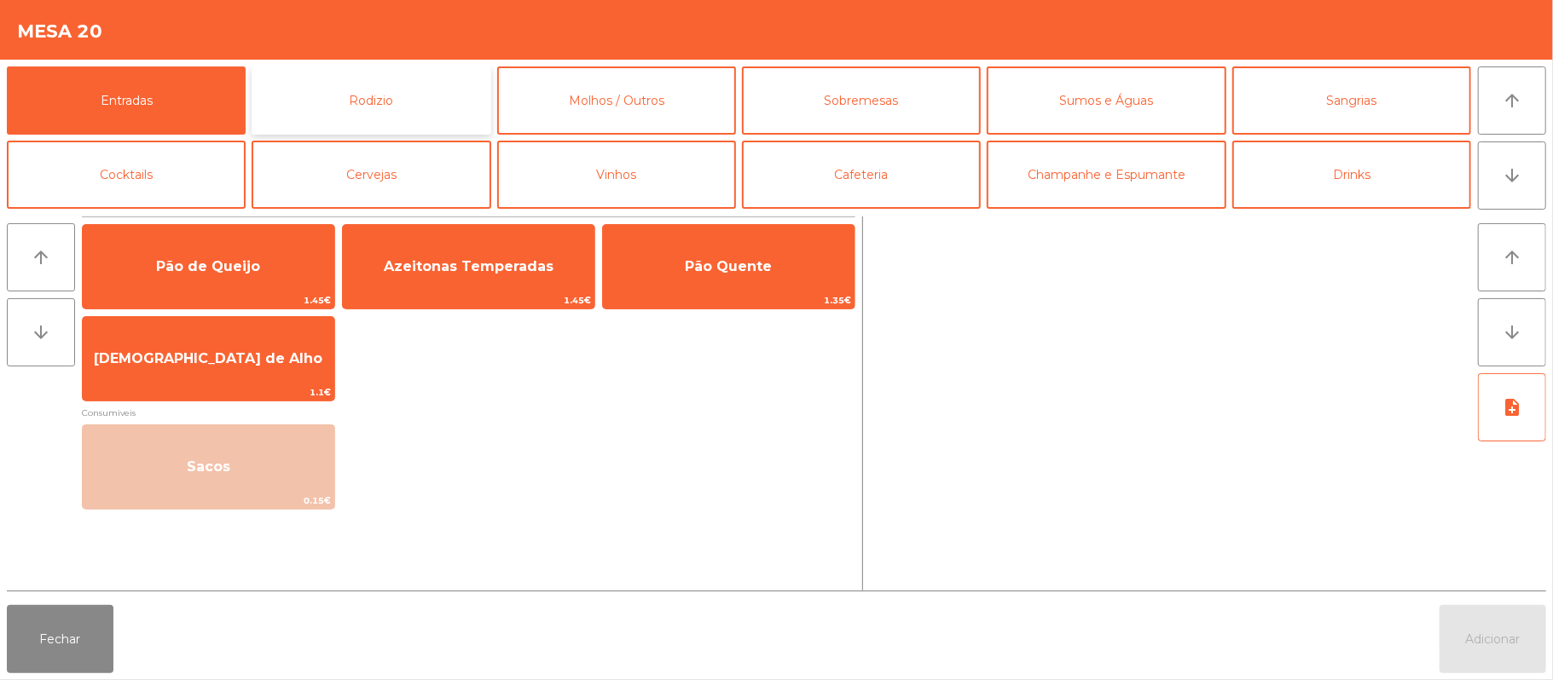
click at [430, 86] on button "Rodizio" at bounding box center [371, 101] width 239 height 68
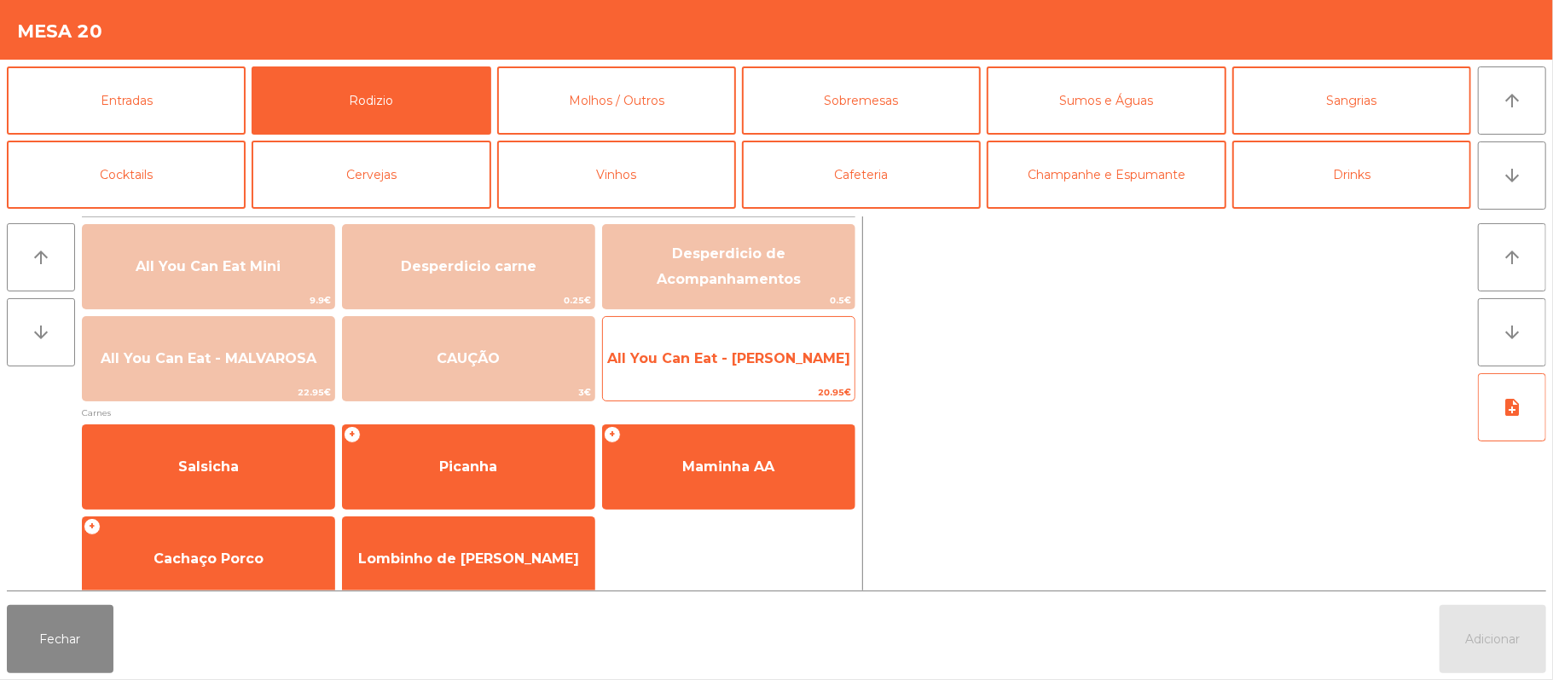
click at [723, 368] on span "All You Can Eat - [PERSON_NAME]" at bounding box center [729, 359] width 252 height 46
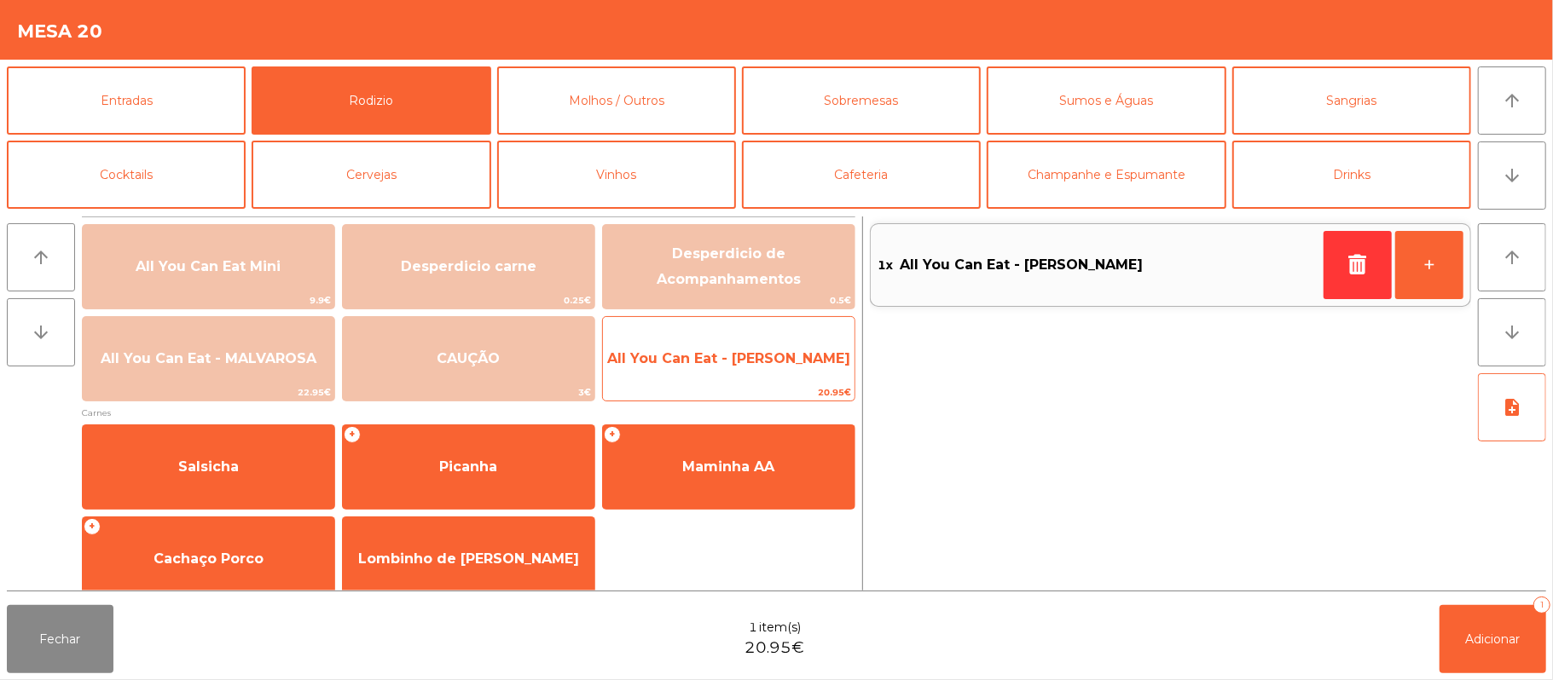
click at [710, 379] on span "All You Can Eat - [PERSON_NAME]" at bounding box center [729, 359] width 252 height 46
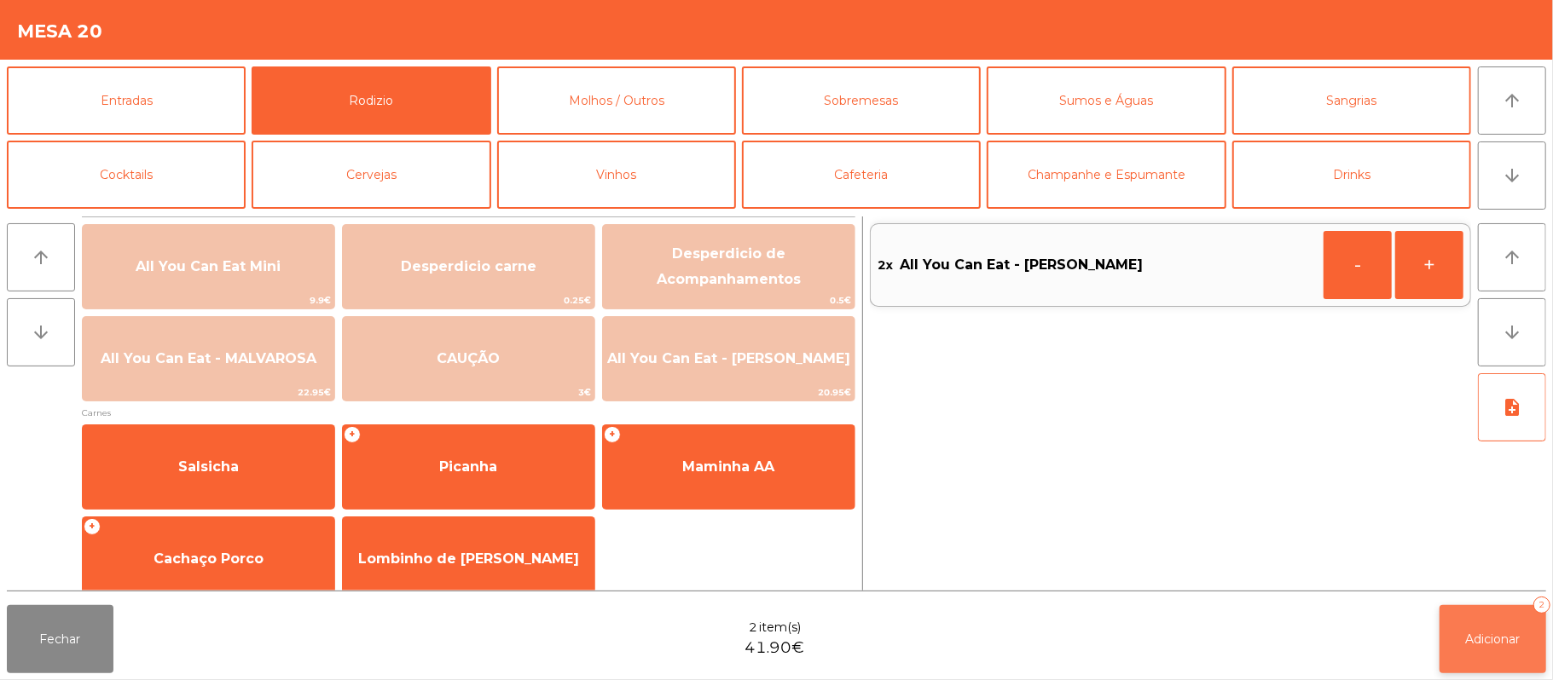
click at [1463, 649] on button "Adicionar 2" at bounding box center [1492, 639] width 107 height 68
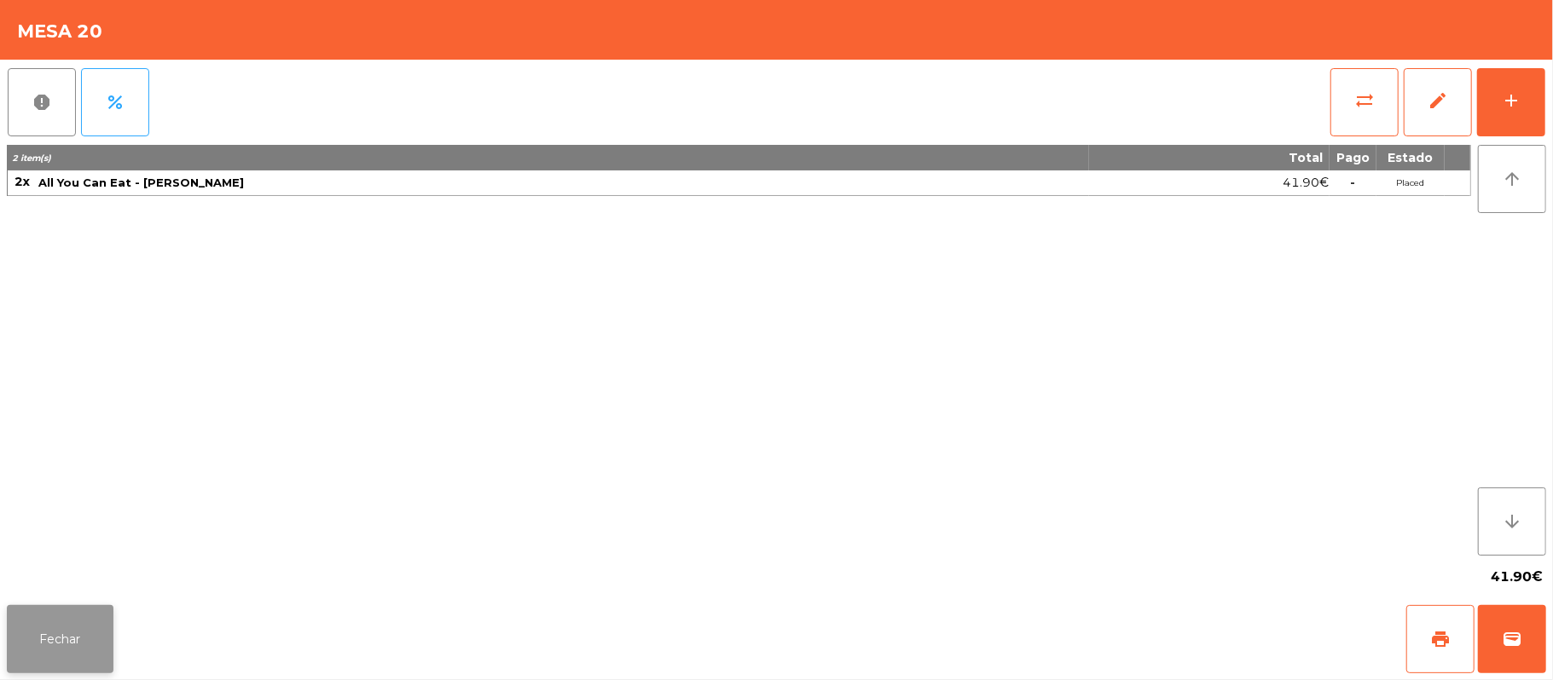
click at [100, 646] on button "Fechar" at bounding box center [60, 639] width 107 height 68
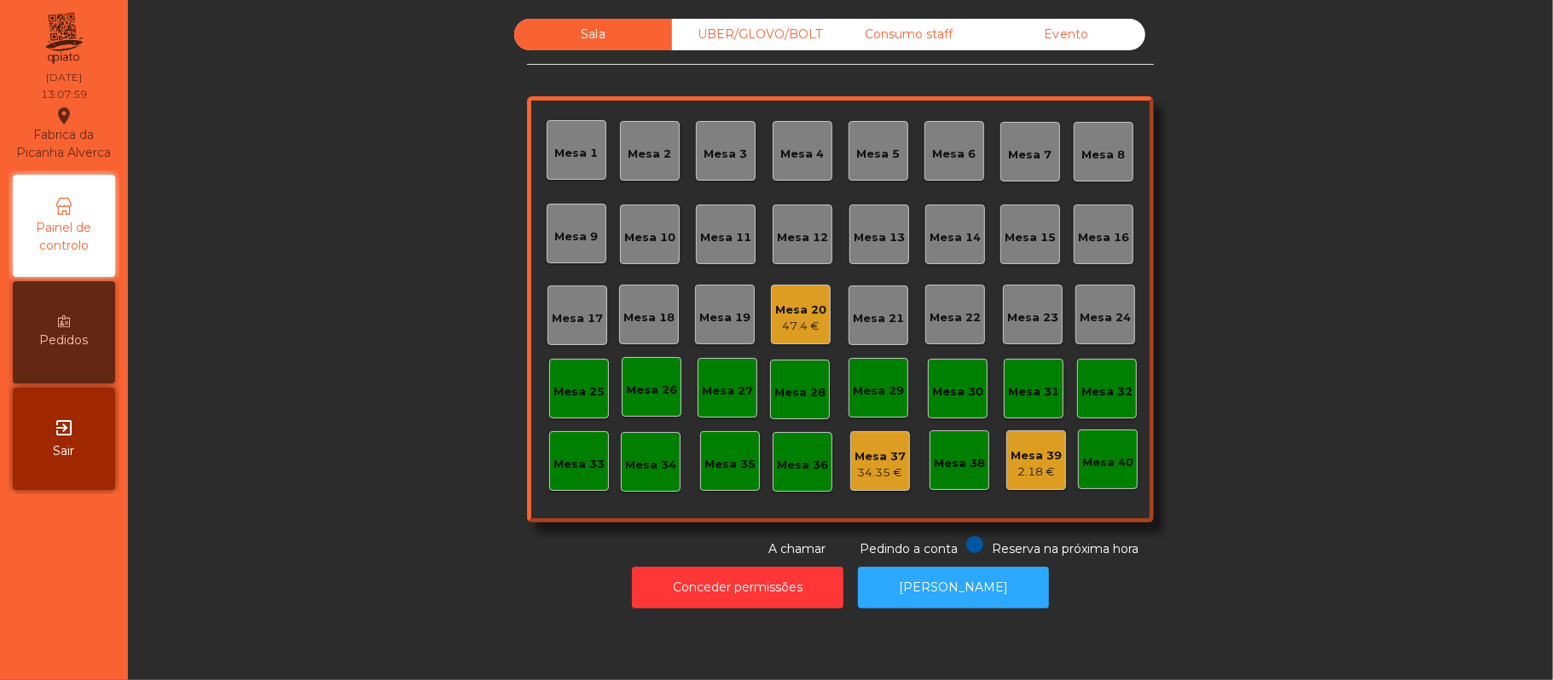
click at [1105, 229] on div "Mesa 16" at bounding box center [1103, 237] width 51 height 17
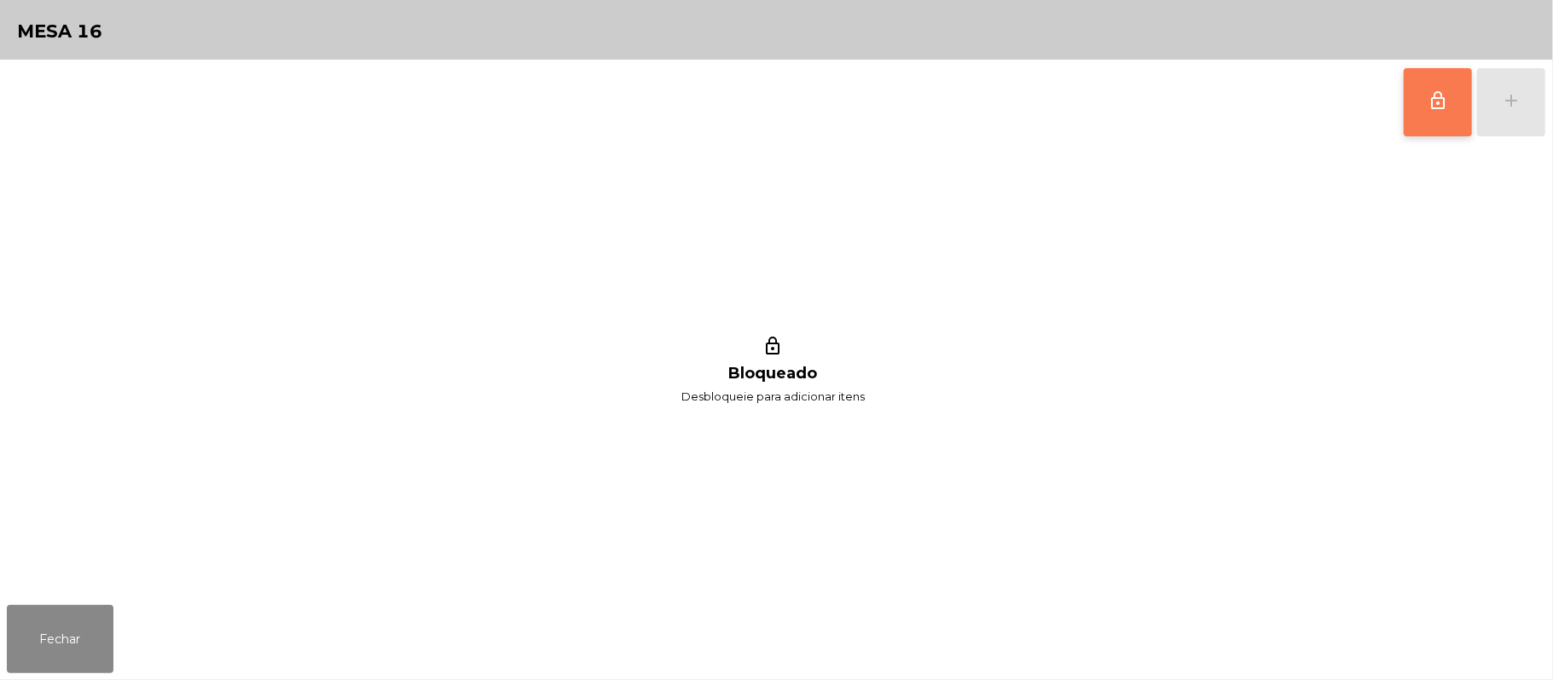
click at [1433, 93] on span "lock_outline" at bounding box center [1437, 100] width 20 height 20
click at [1481, 100] on button "add" at bounding box center [1511, 102] width 68 height 68
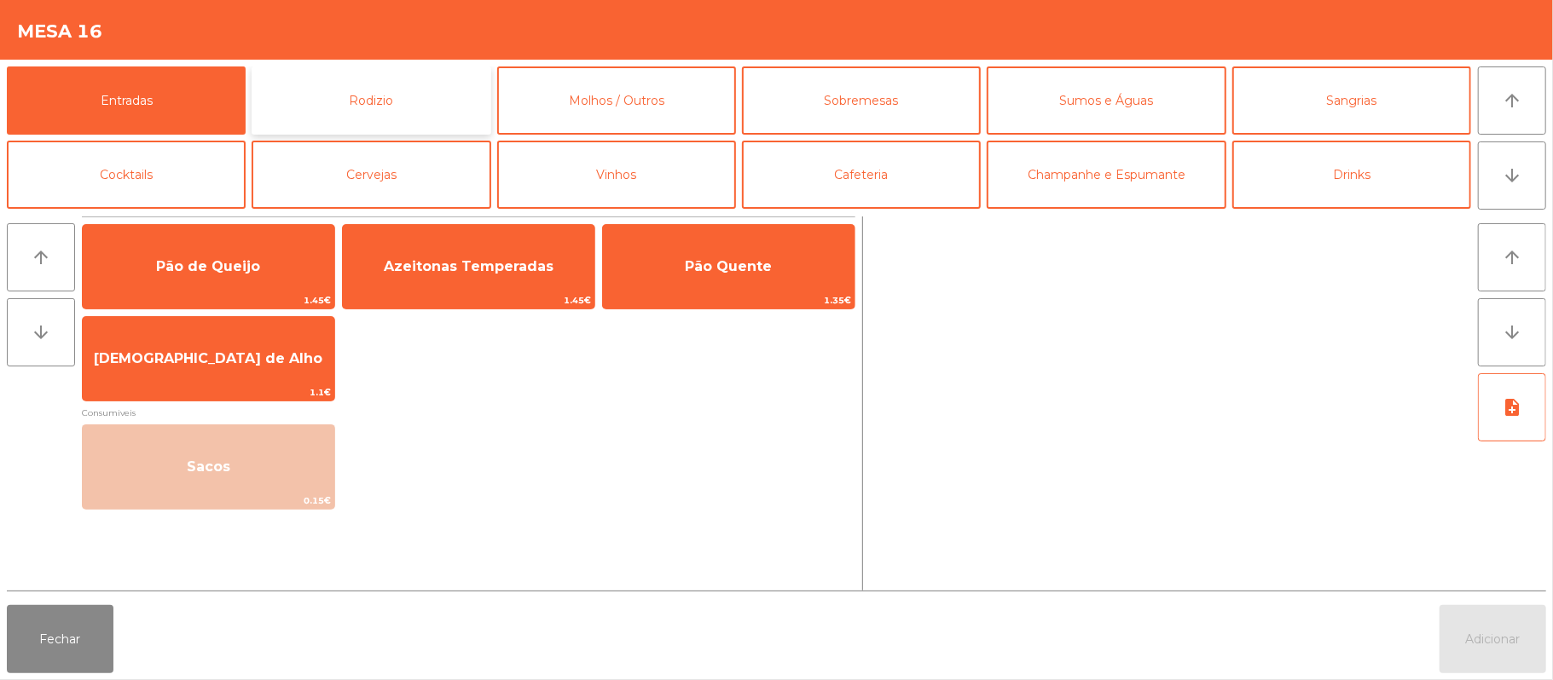
click at [403, 84] on button "Rodizio" at bounding box center [371, 101] width 239 height 68
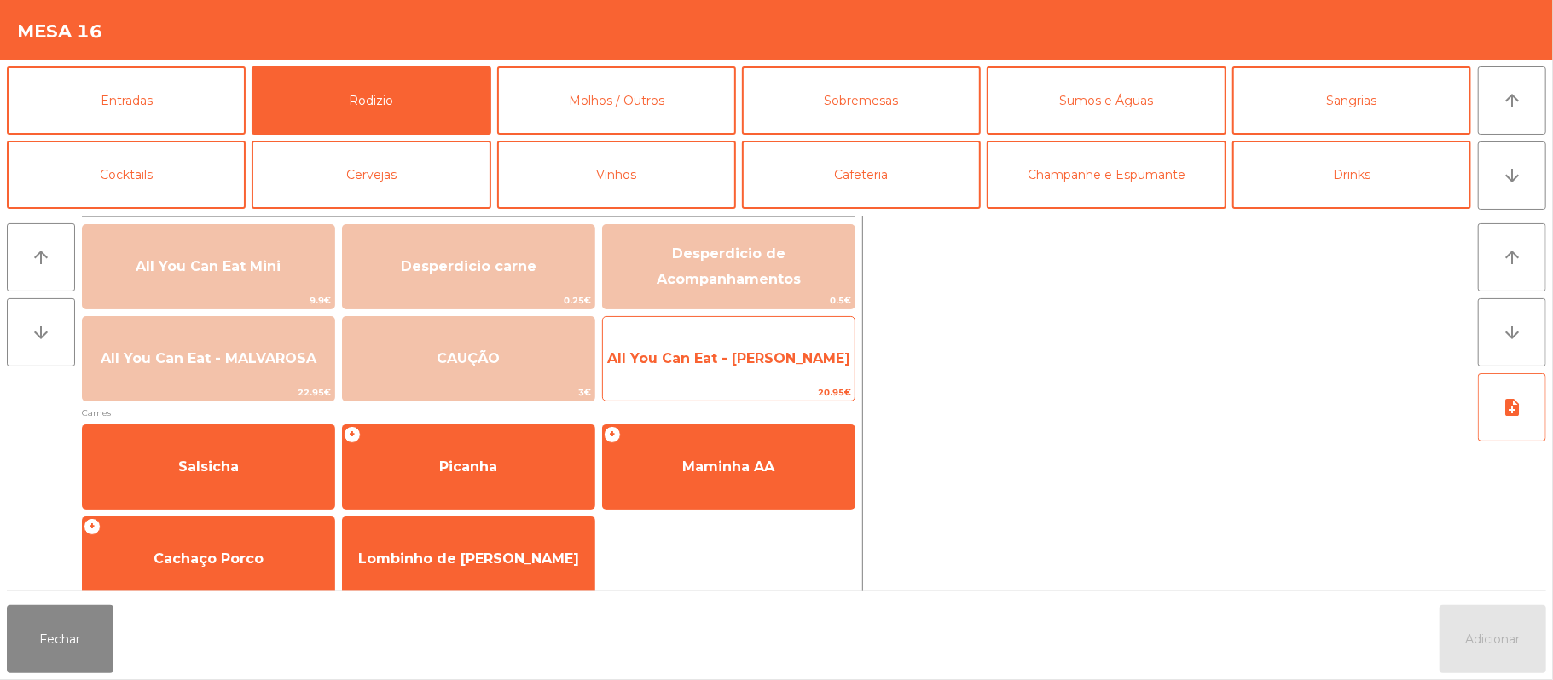
click at [778, 373] on span "All You Can Eat - [PERSON_NAME]" at bounding box center [729, 359] width 252 height 46
click at [774, 377] on span "All You Can Eat - [PERSON_NAME]" at bounding box center [729, 359] width 252 height 46
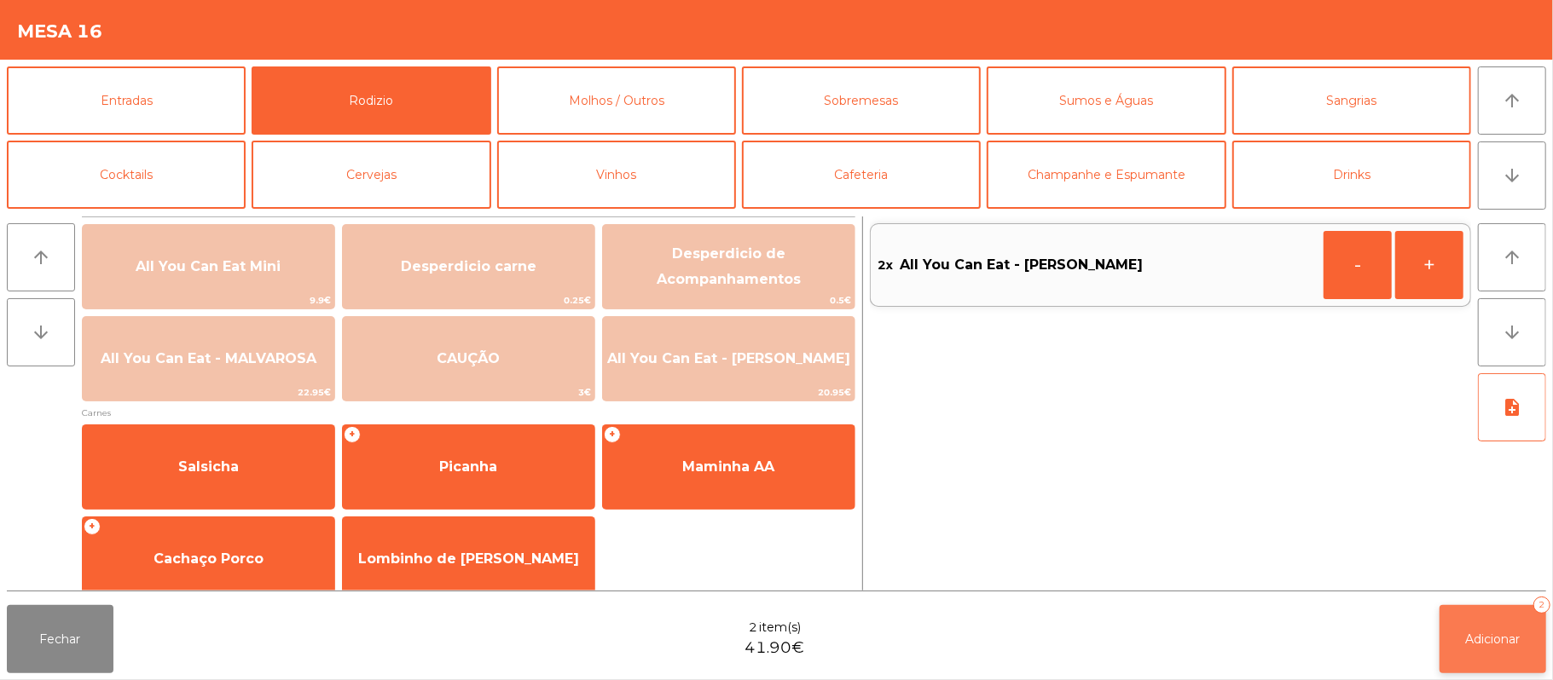
click at [1491, 653] on button "Adicionar 2" at bounding box center [1492, 639] width 107 height 68
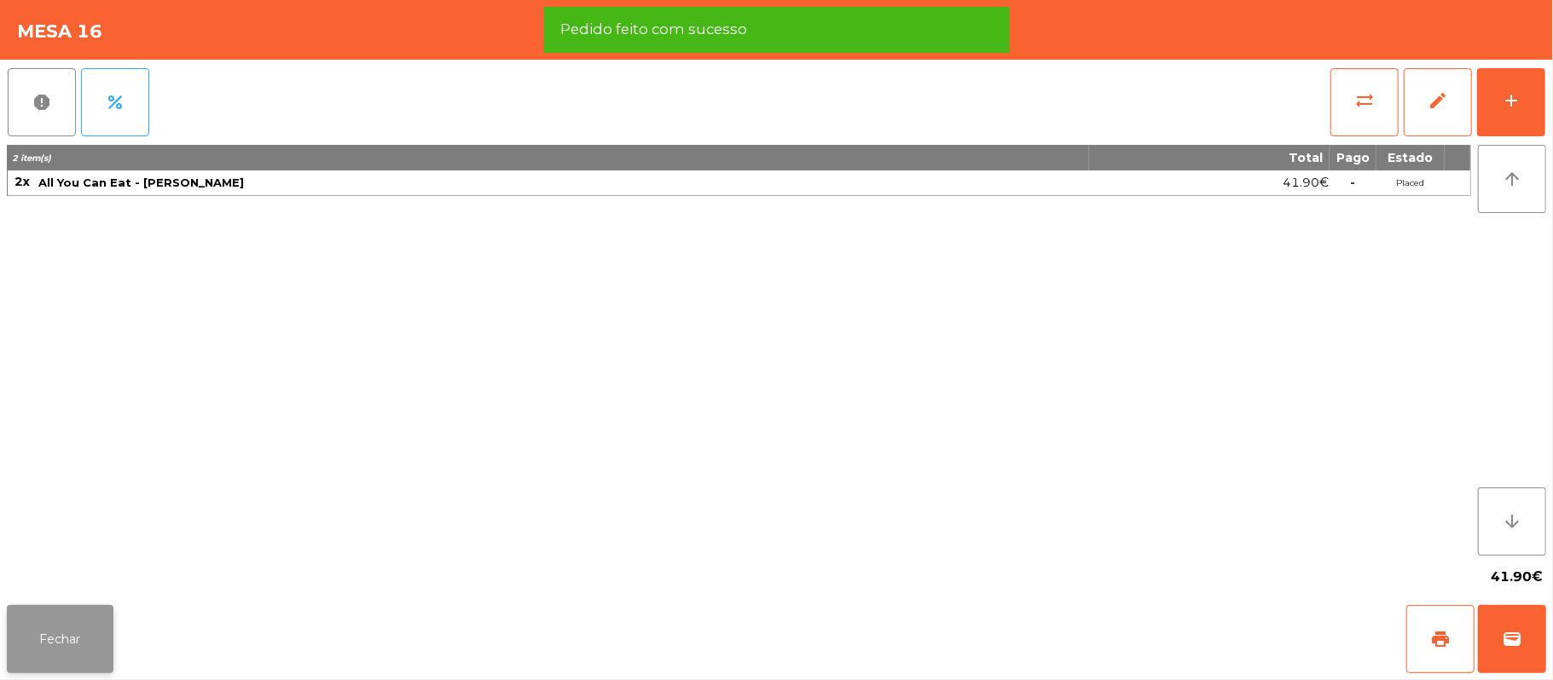
click at [53, 636] on button "Fechar" at bounding box center [60, 639] width 107 height 68
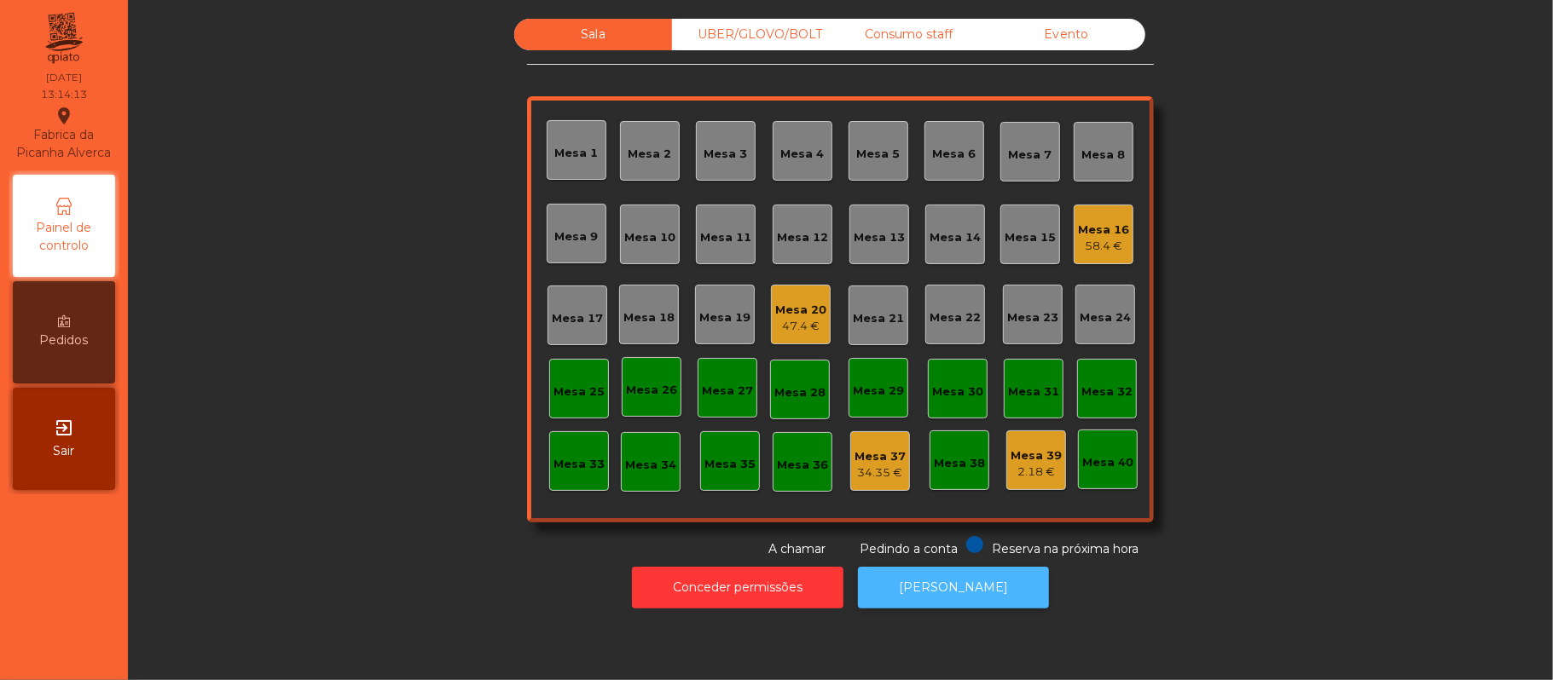
click at [970, 575] on button "[PERSON_NAME]" at bounding box center [953, 588] width 191 height 42
click at [791, 312] on div "Mesa 20" at bounding box center [800, 310] width 51 height 17
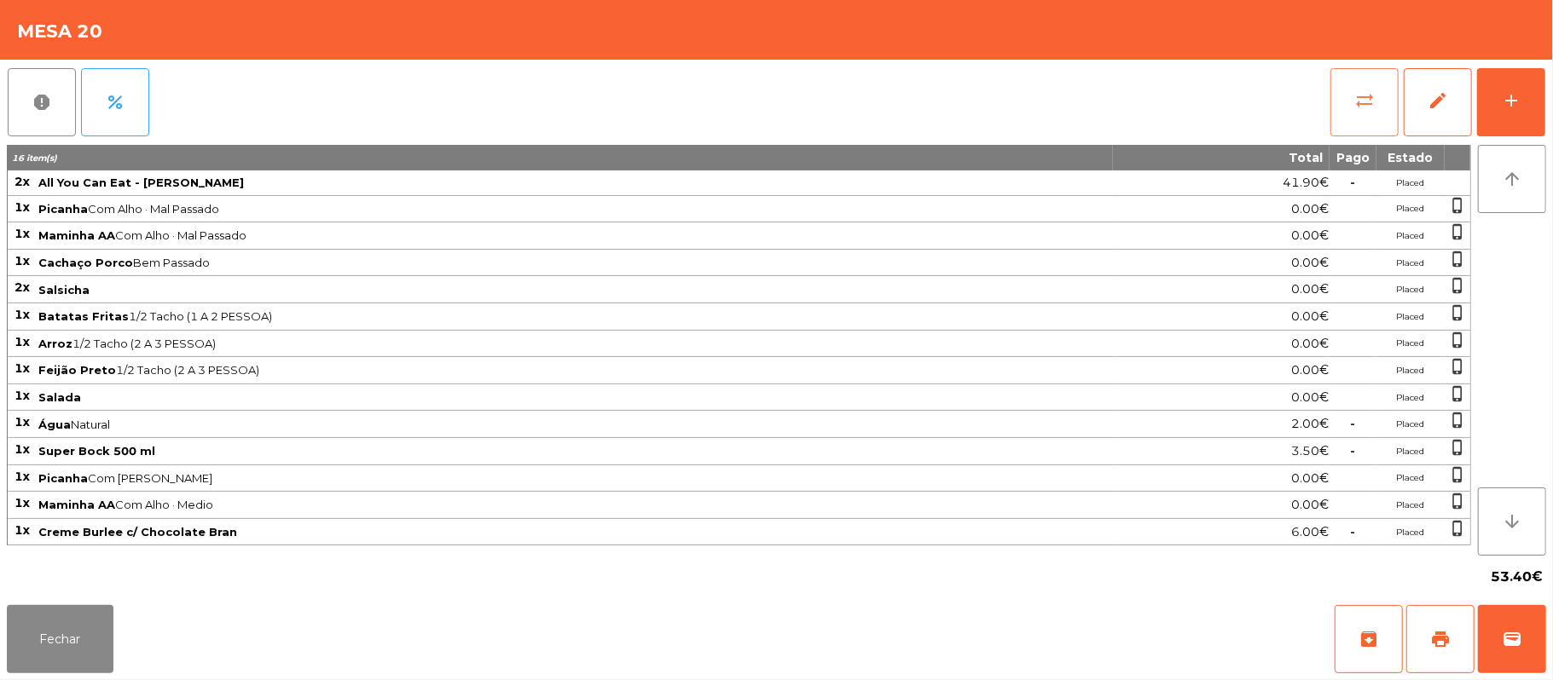
click at [1355, 111] on button "sync_alt" at bounding box center [1364, 102] width 68 height 68
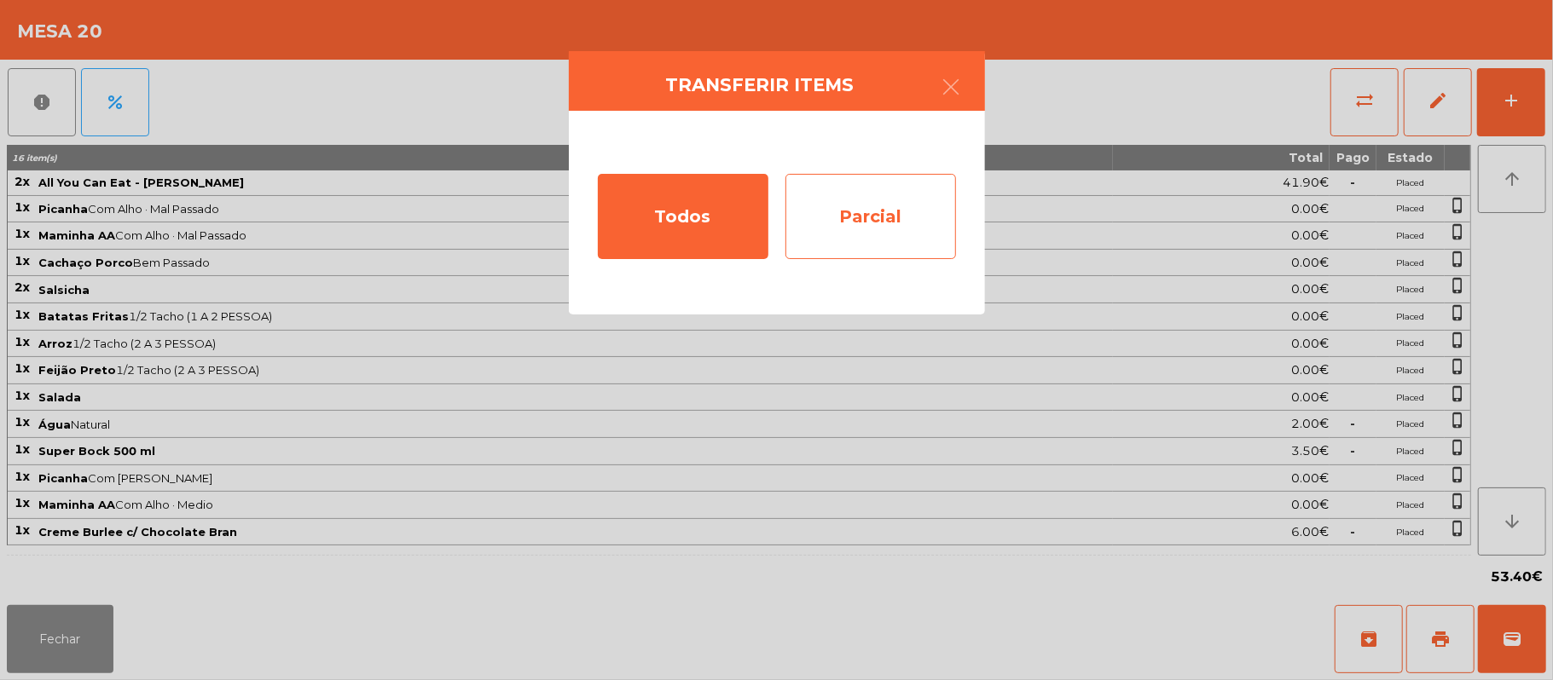
click at [924, 223] on div "Parcial" at bounding box center [870, 216] width 171 height 85
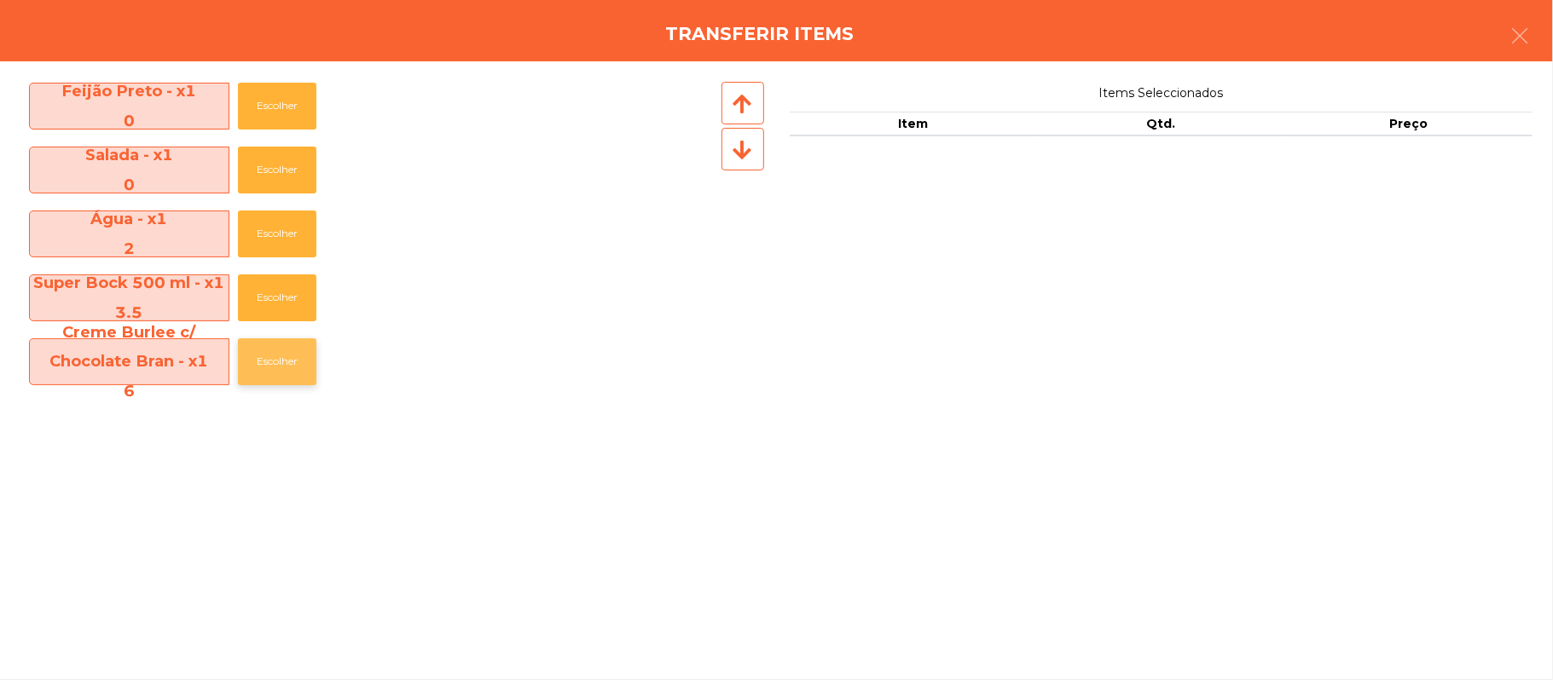
click at [288, 373] on button "Escolher" at bounding box center [277, 362] width 78 height 47
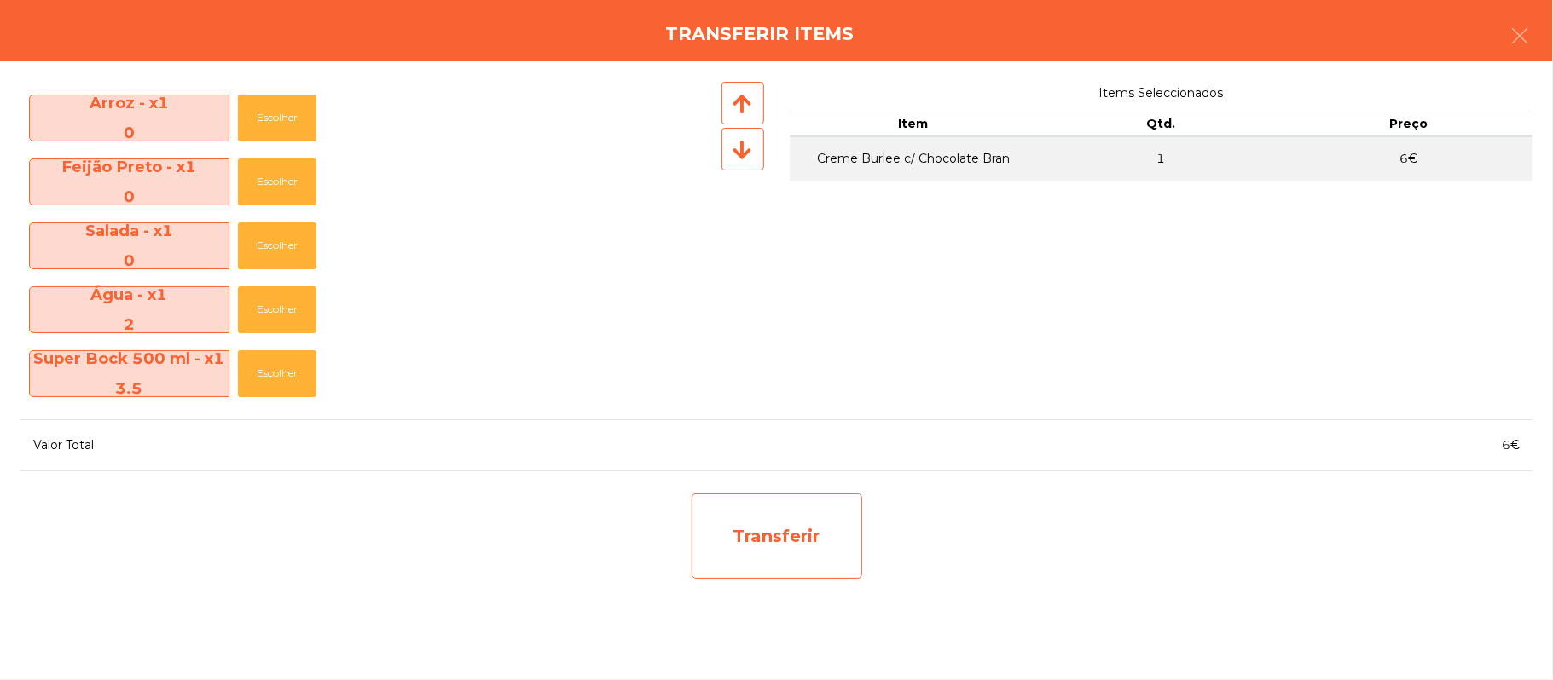
click at [776, 539] on div "Transferir" at bounding box center [777, 536] width 171 height 85
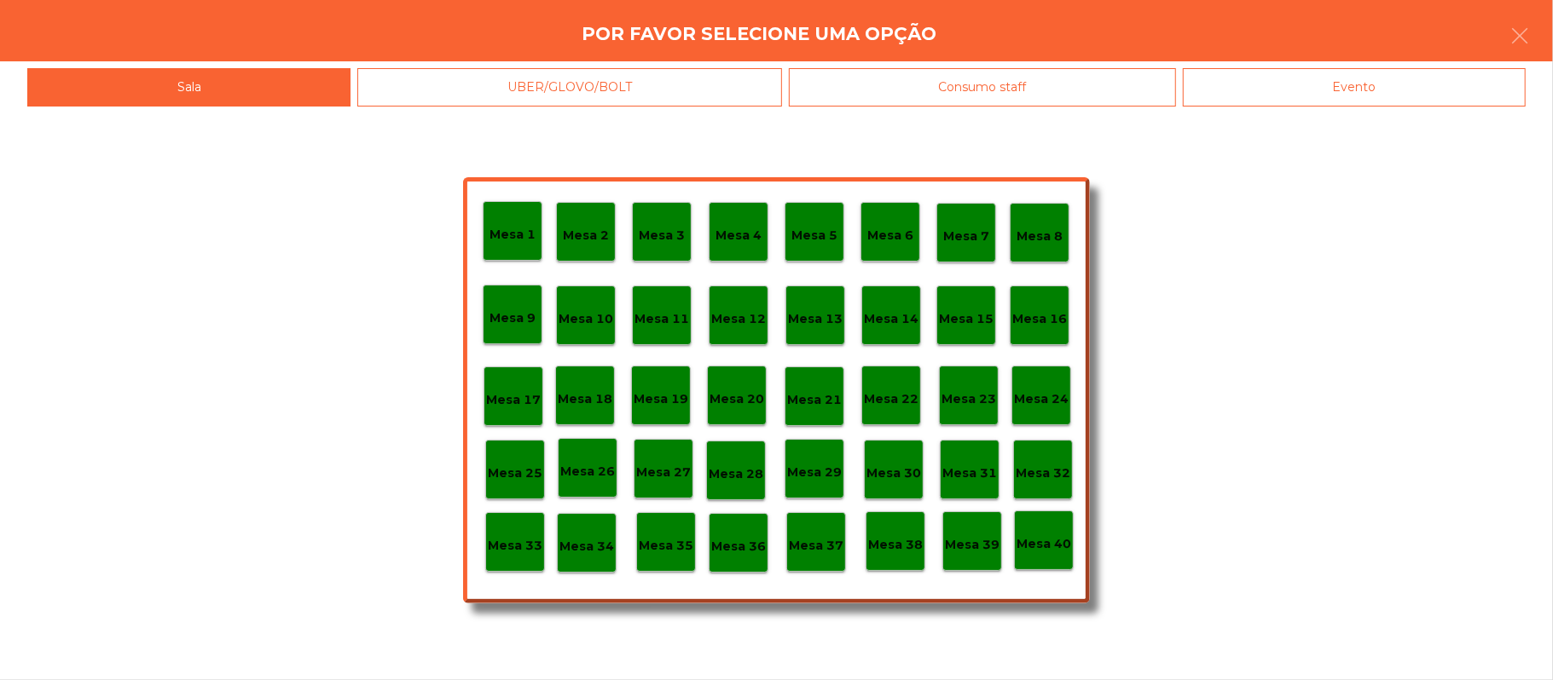
click at [969, 529] on div "Mesa 39" at bounding box center [972, 542] width 55 height 26
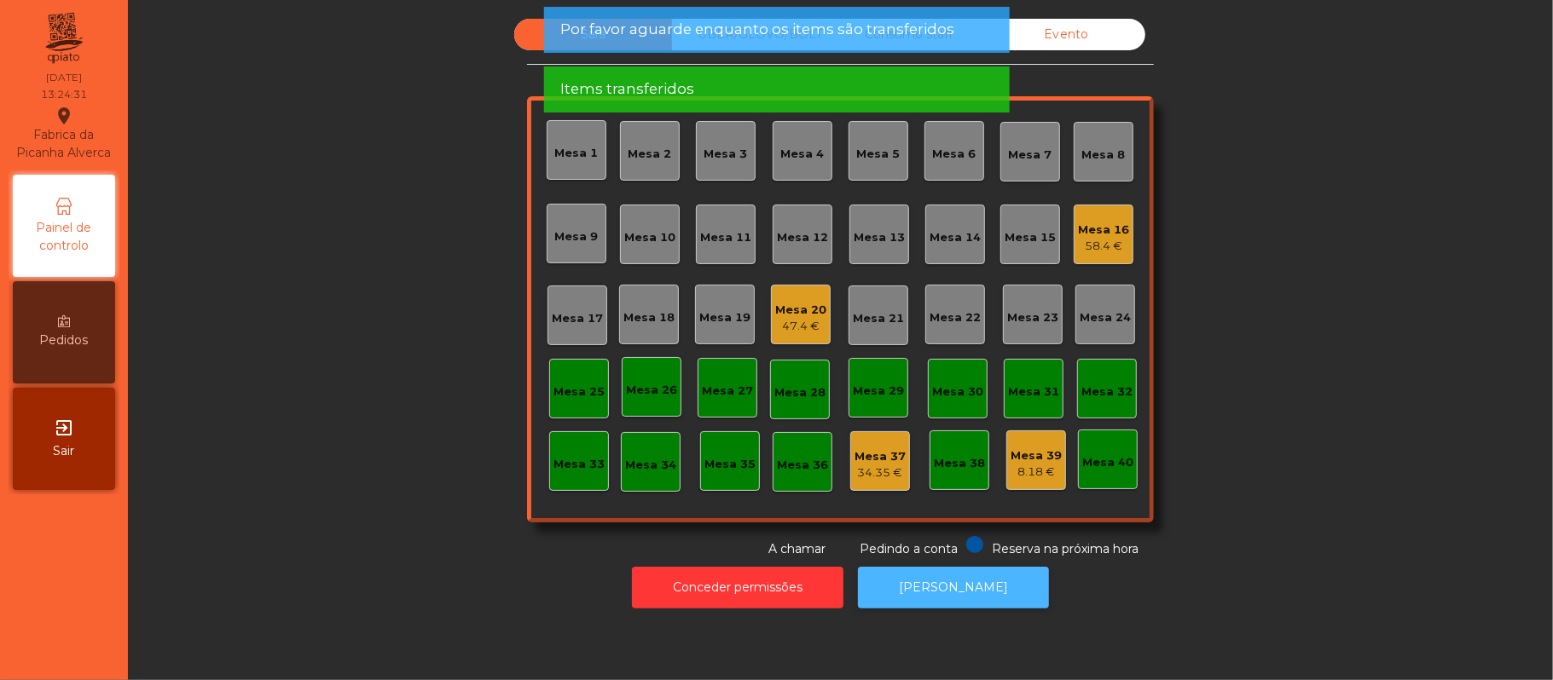
click at [959, 587] on button "[PERSON_NAME]" at bounding box center [953, 588] width 191 height 42
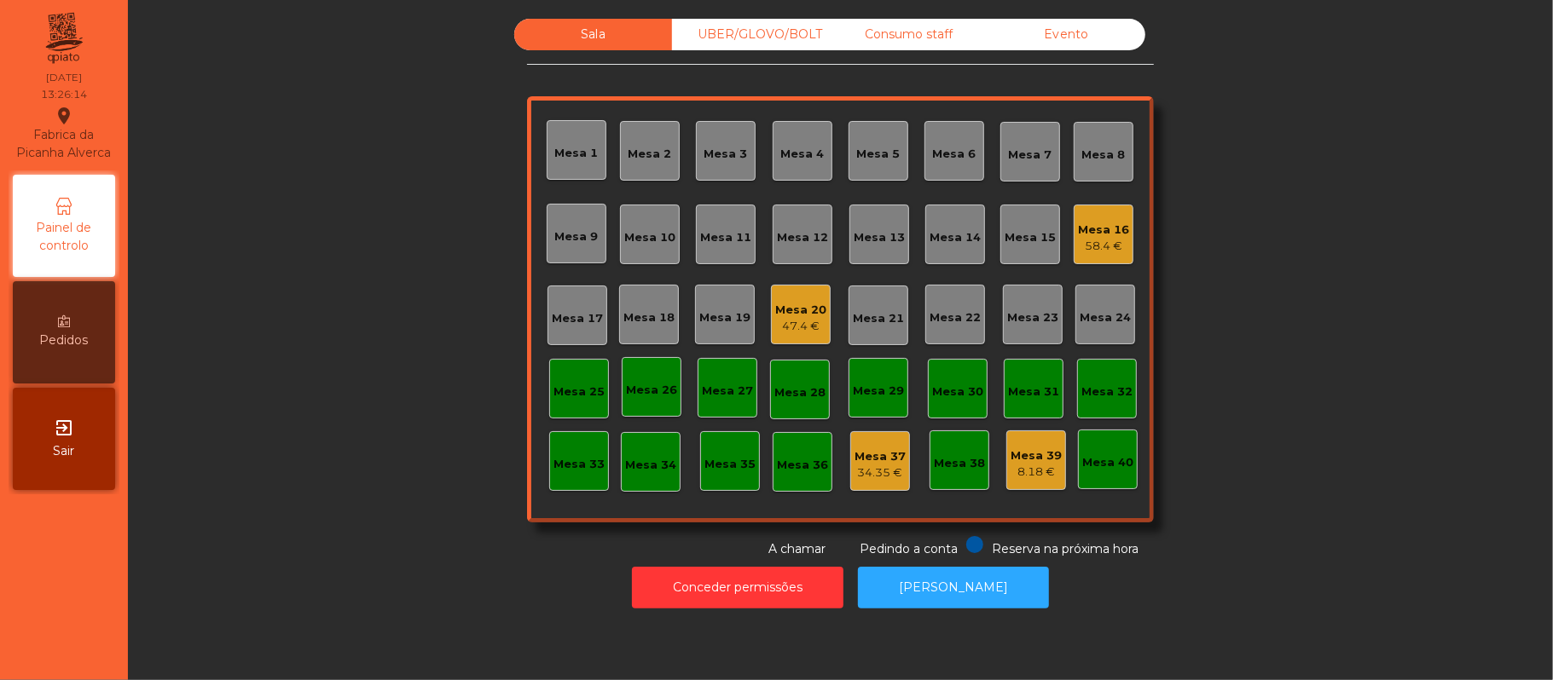
click at [781, 304] on div "Mesa 20" at bounding box center [800, 310] width 51 height 17
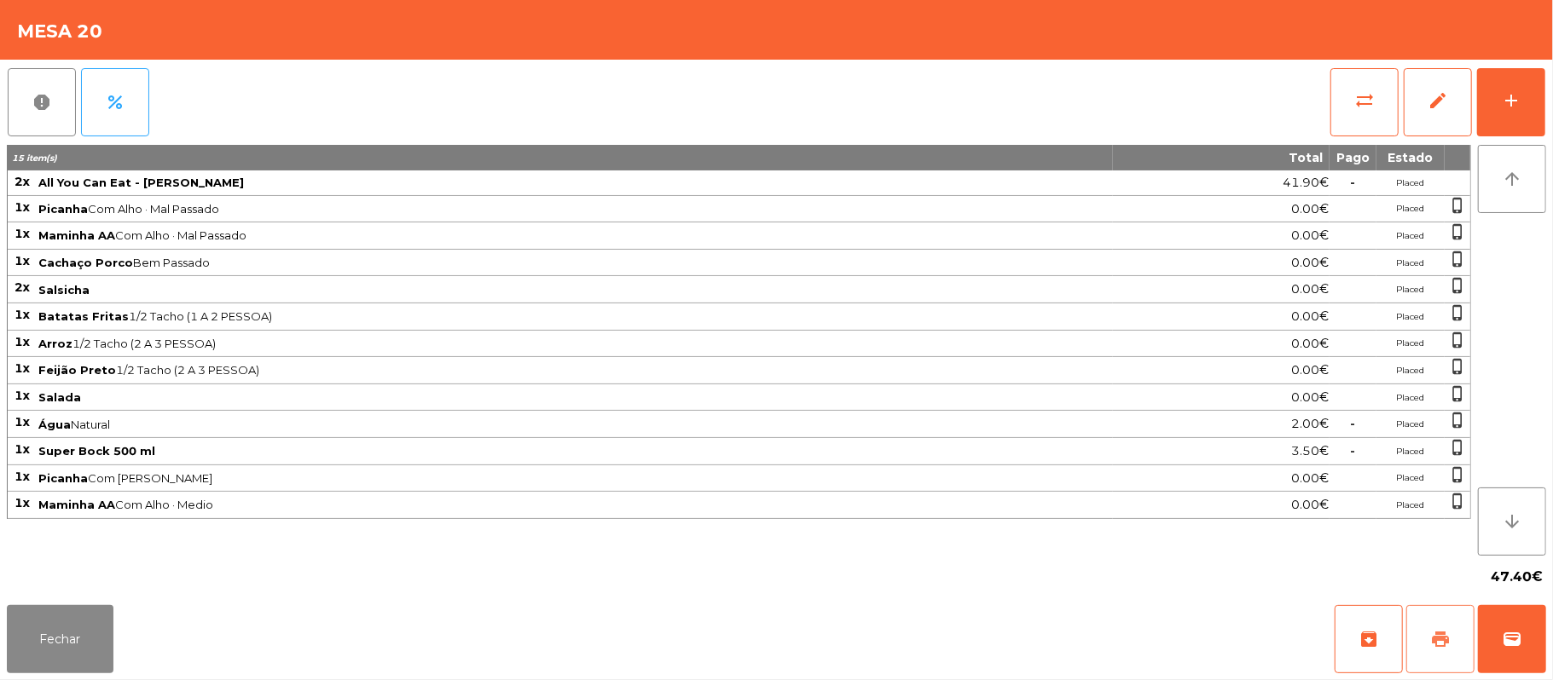
click at [1429, 655] on button "print" at bounding box center [1440, 639] width 68 height 68
click at [1505, 625] on button "wallet" at bounding box center [1512, 639] width 68 height 68
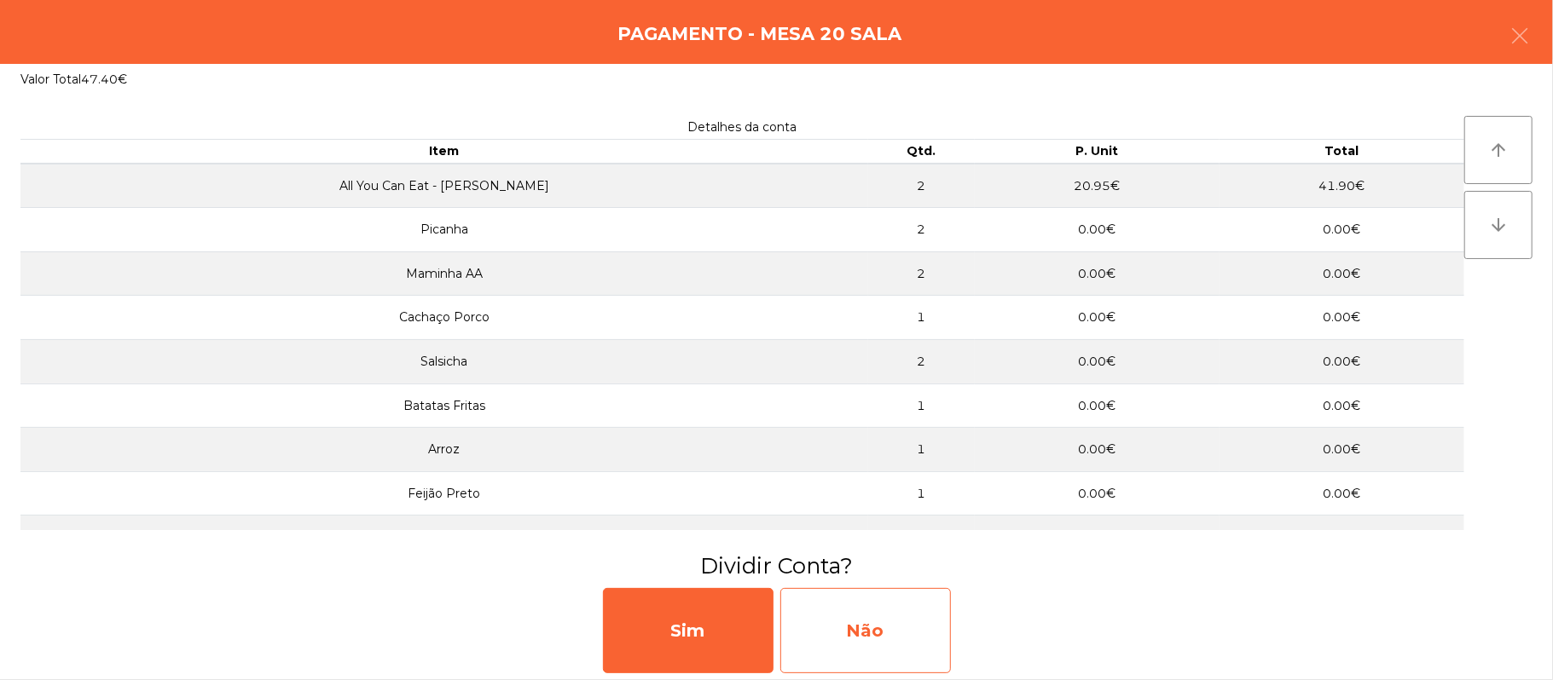
click at [864, 641] on div "Não" at bounding box center [865, 630] width 171 height 85
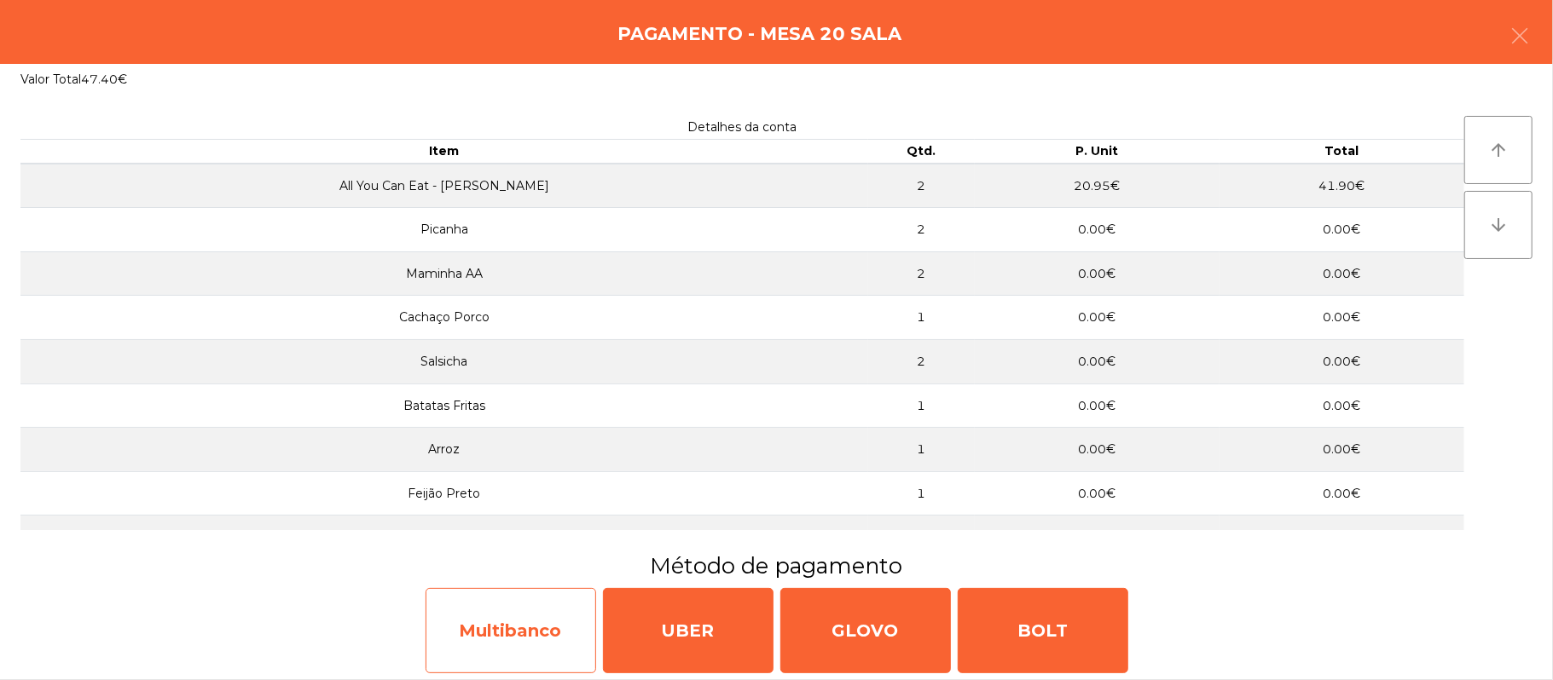
click at [510, 632] on div "Multibanco" at bounding box center [510, 630] width 171 height 85
select select "**"
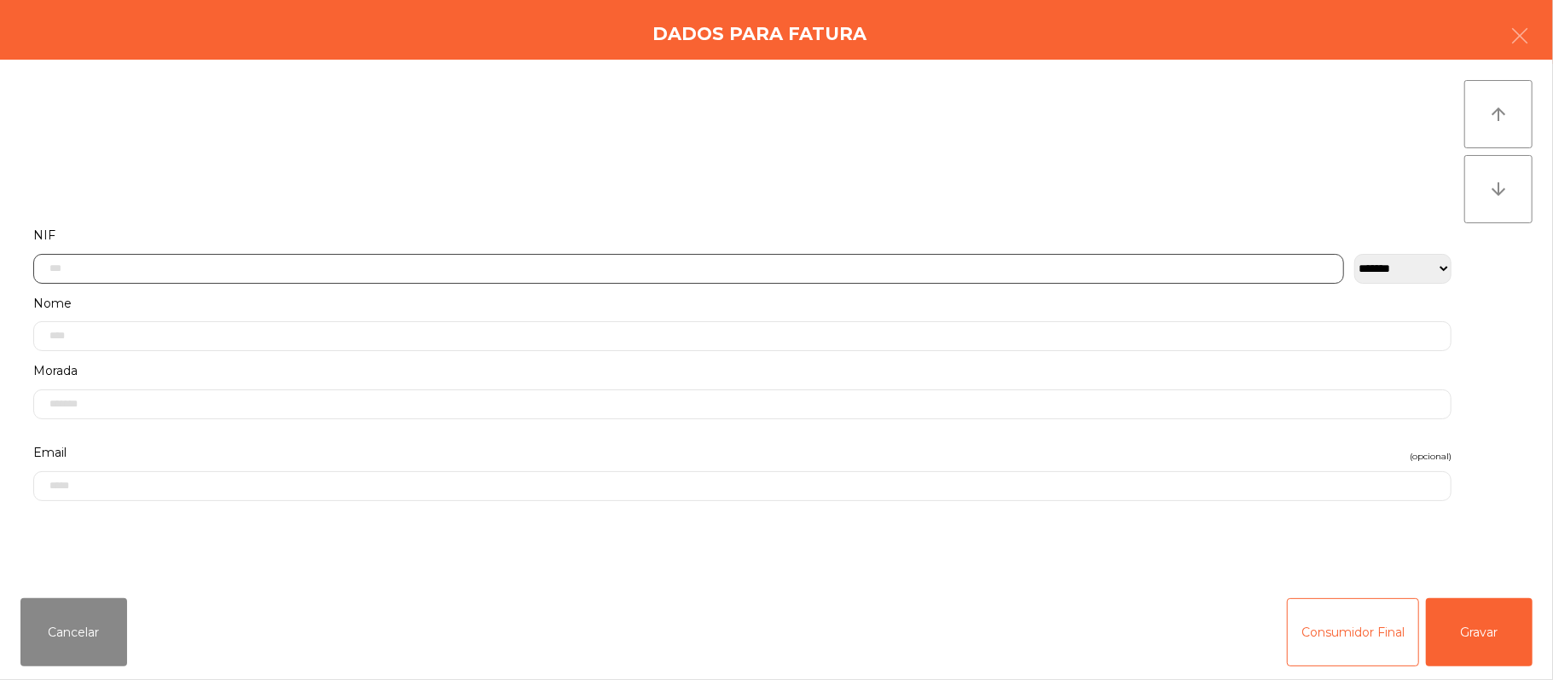
click at [680, 263] on input "text" at bounding box center [688, 269] width 1311 height 30
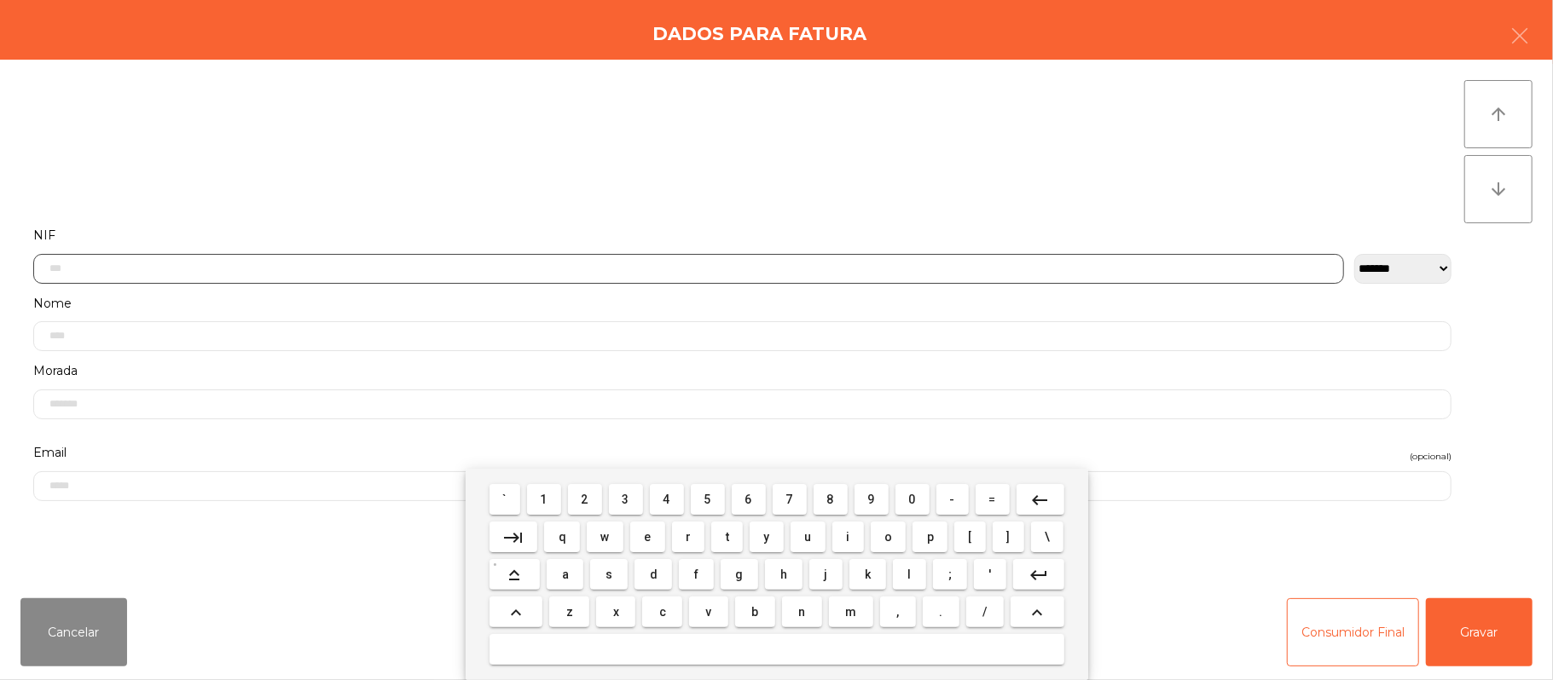
scroll to position [143, 0]
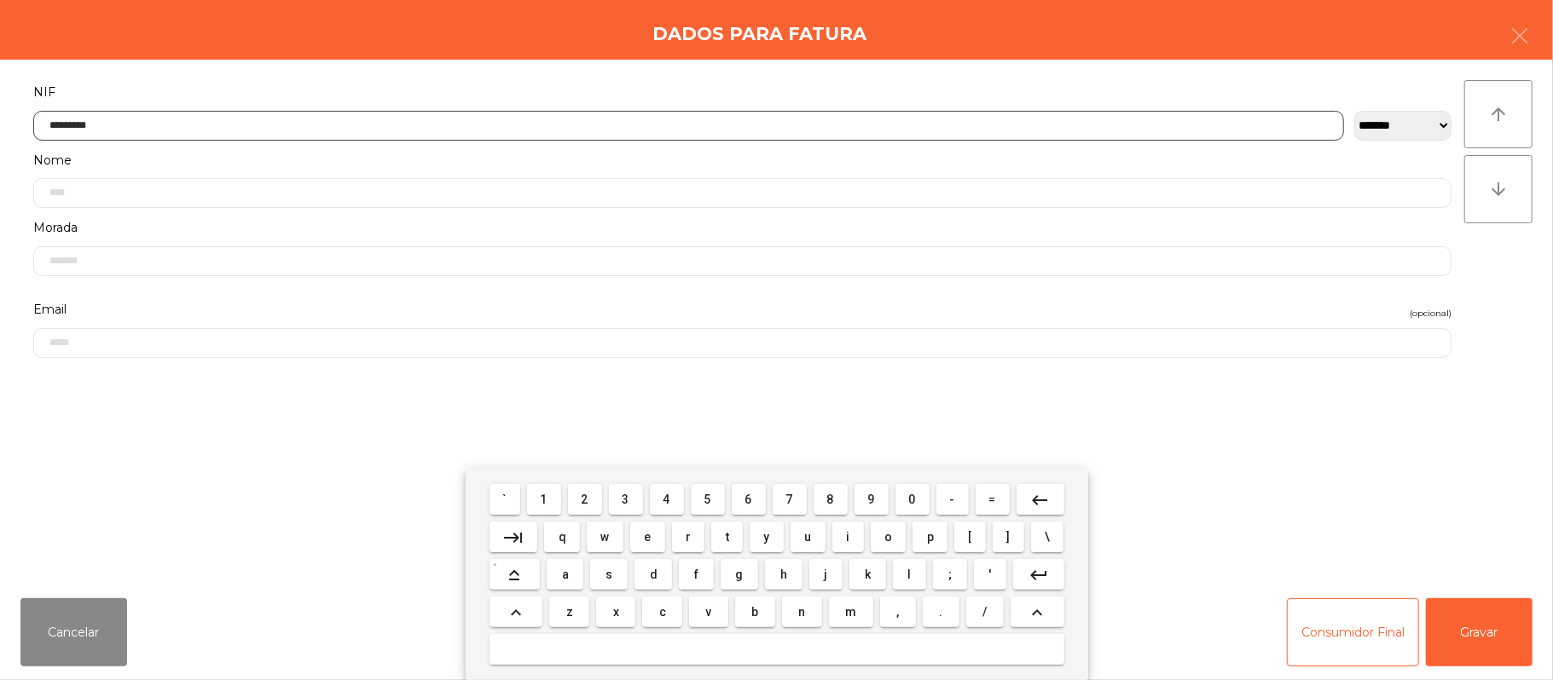
type input "*********"
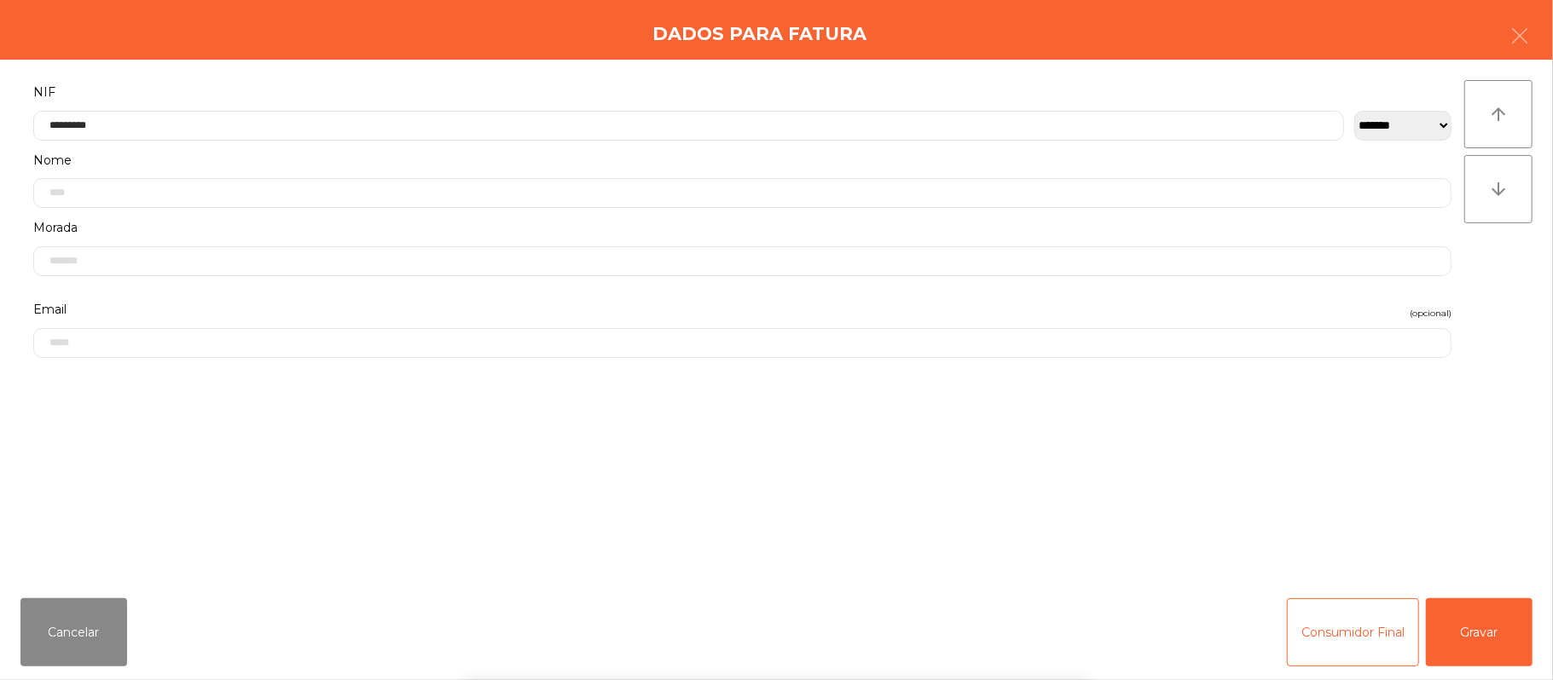
click at [1485, 631] on div "` 1 2 3 4 5 6 7 8 9 0 - = keyboard_backspace keyboard_tab q w e r t y u i o p […" at bounding box center [776, 574] width 1553 height 211
click at [1495, 635] on div "` 1 2 3 4 5 6 7 8 9 0 - = keyboard_backspace keyboard_tab q w e r t y u i o p […" at bounding box center [776, 574] width 1553 height 211
click at [1491, 612] on button "Gravar" at bounding box center [1479, 633] width 107 height 68
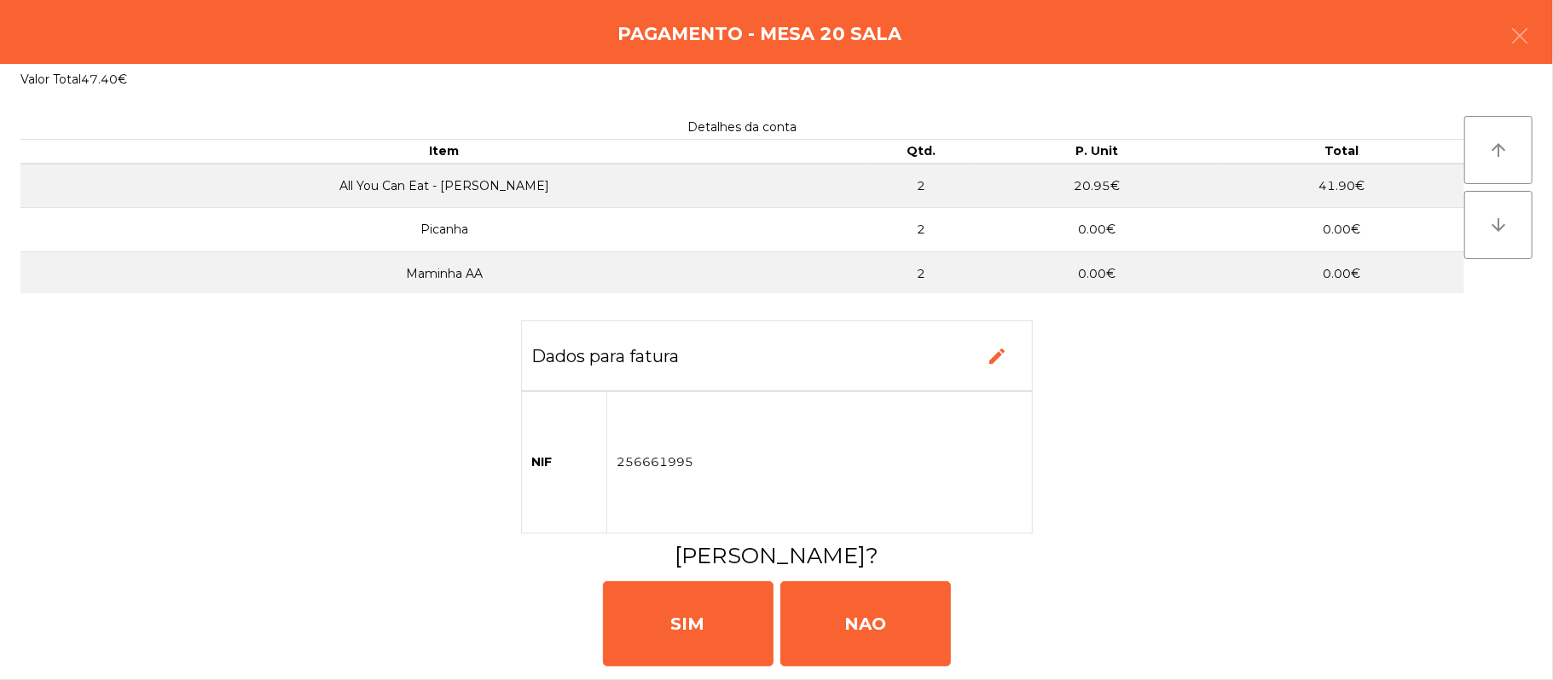
click at [1496, 611] on div "[PERSON_NAME]" at bounding box center [776, 622] width 1539 height 102
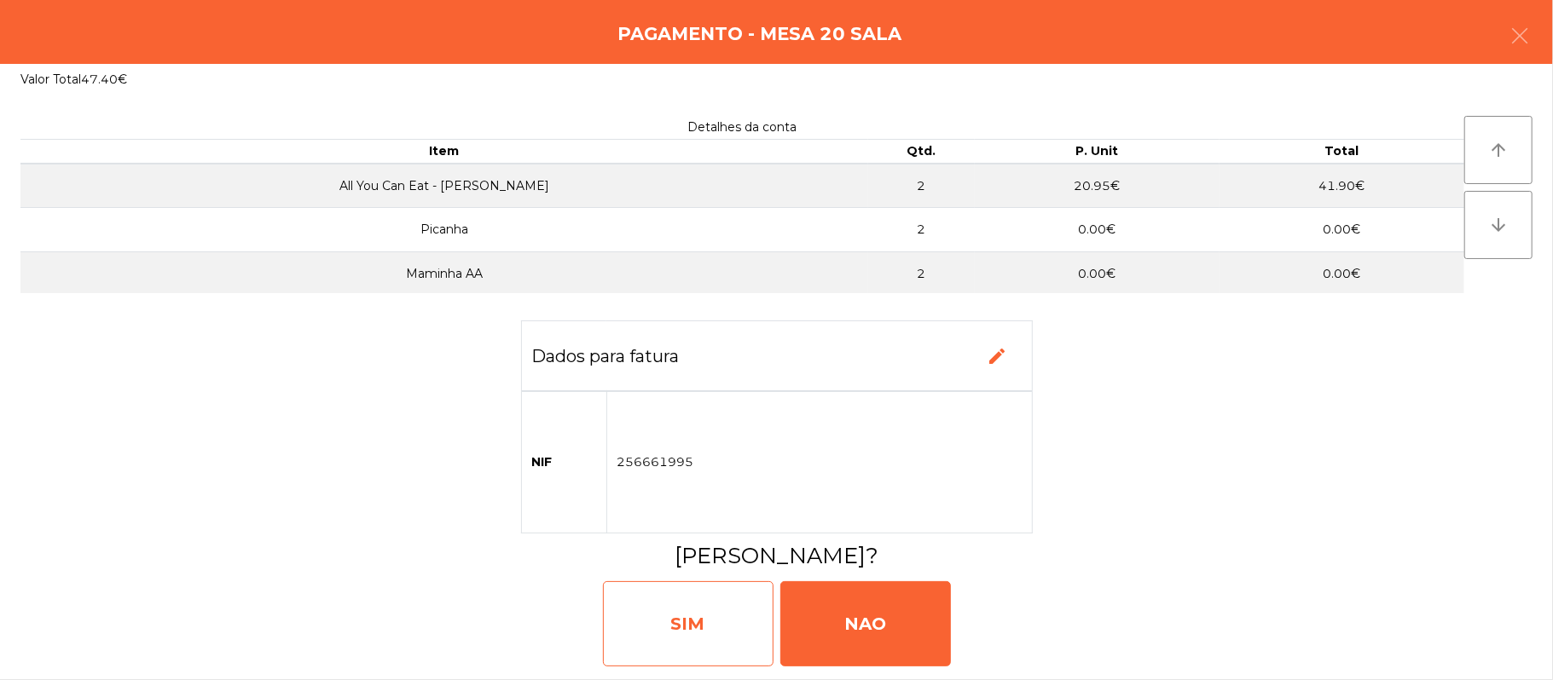
click at [677, 659] on div "SIM" at bounding box center [688, 624] width 171 height 85
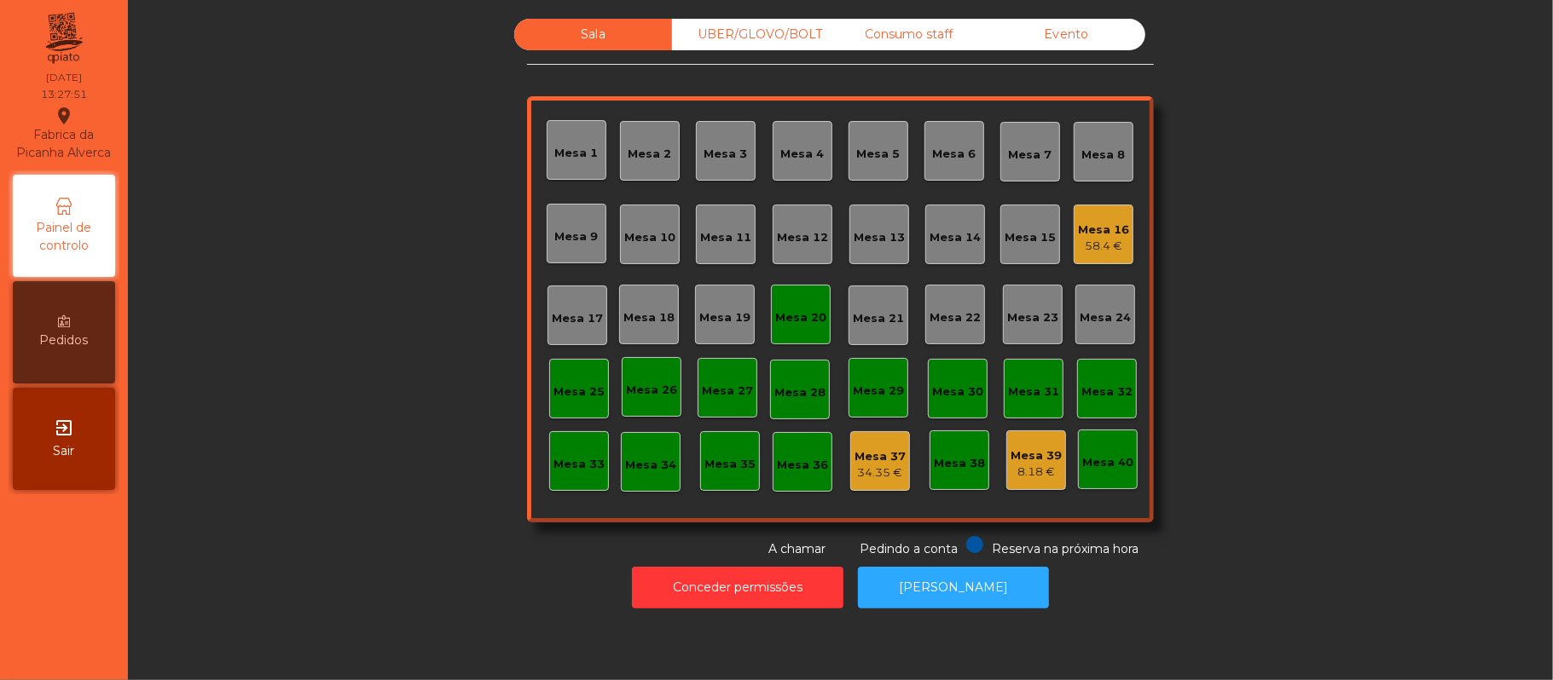
click at [810, 292] on div "Mesa 20" at bounding box center [801, 315] width 60 height 60
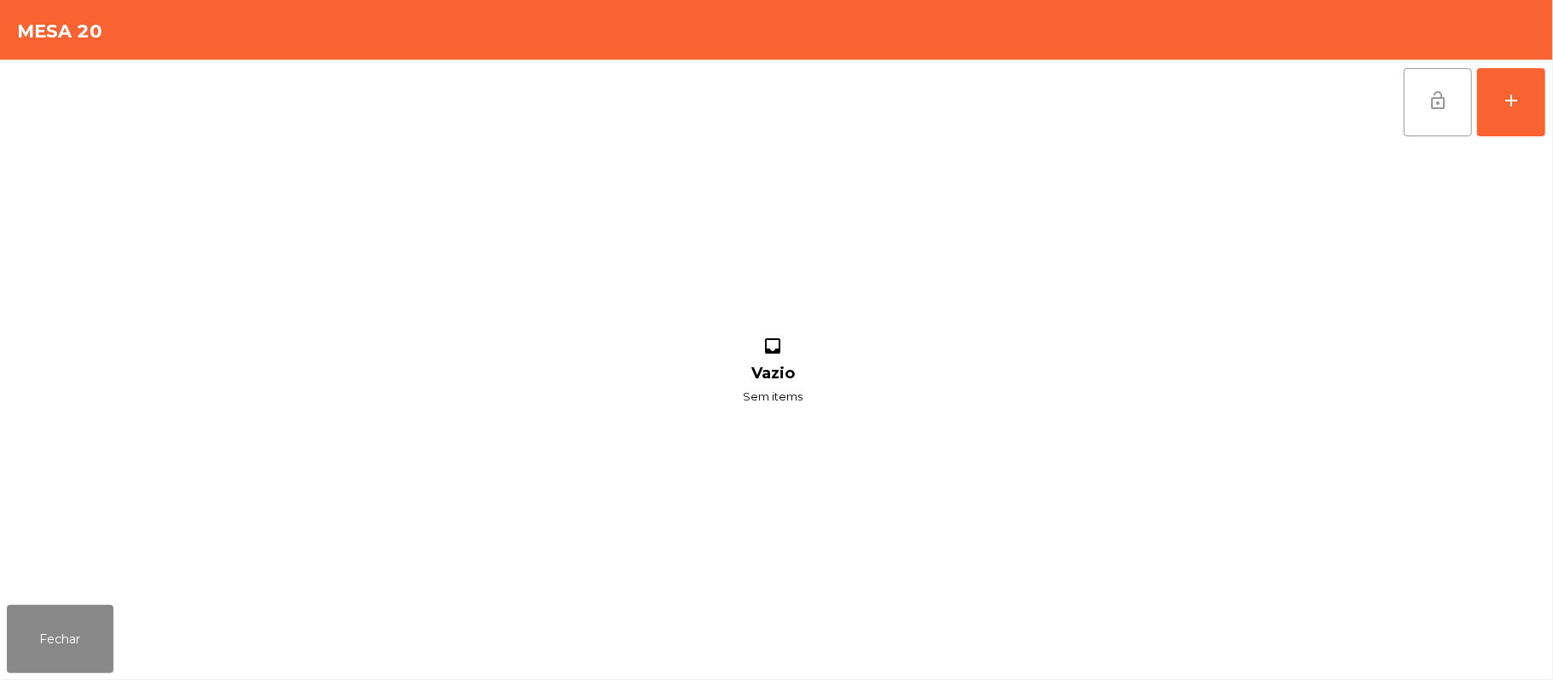
click at [1415, 113] on button "lock_open" at bounding box center [1437, 102] width 68 height 68
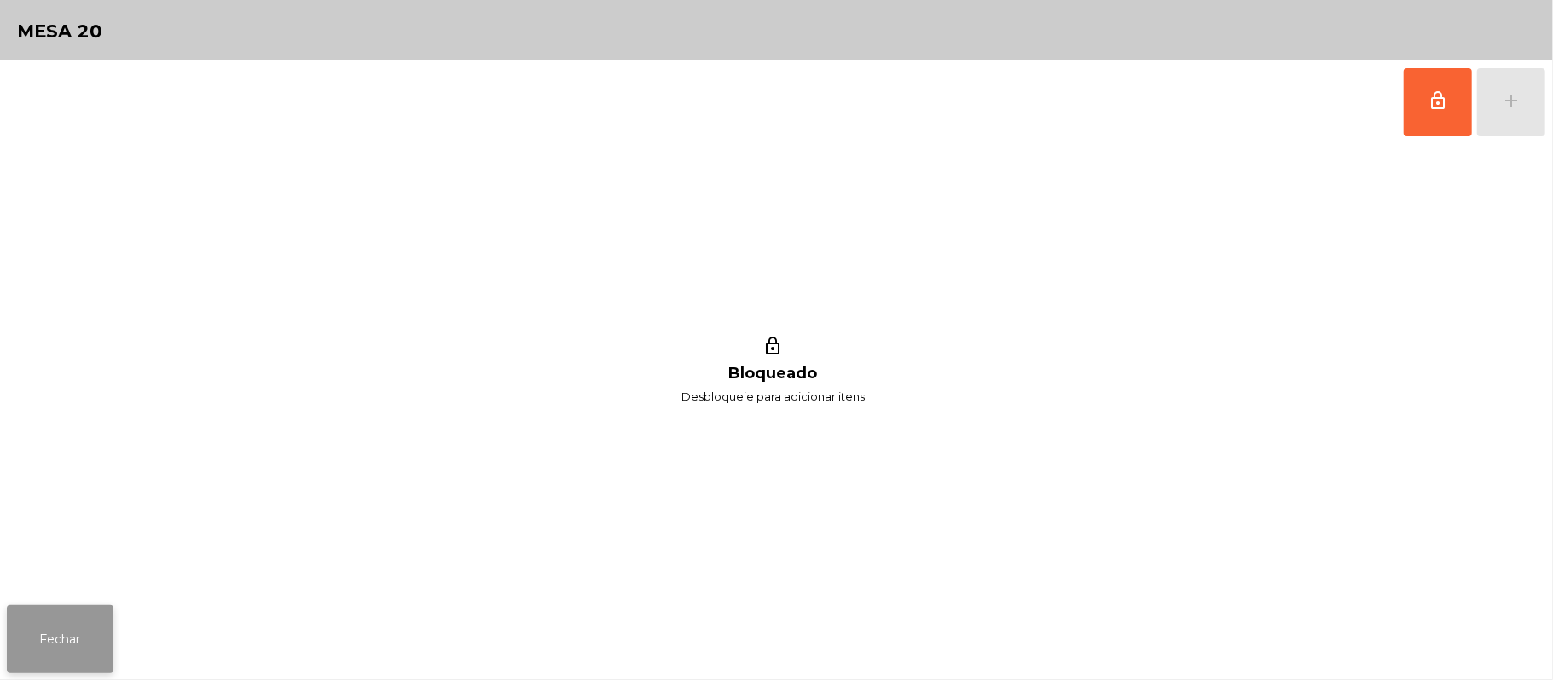
click at [92, 639] on button "Fechar" at bounding box center [60, 639] width 107 height 68
